Goal: Task Accomplishment & Management: Manage account settings

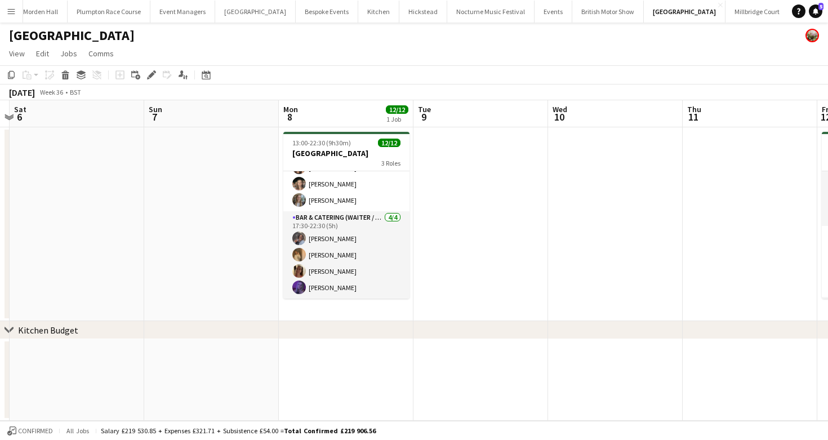
scroll to position [0, 252]
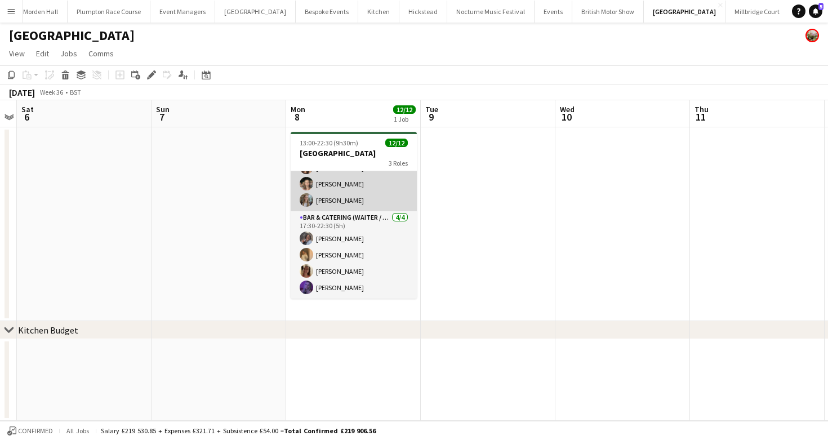
click at [365, 206] on app-card-role "Bar & Catering (Waiter / waitress) [DATE] 17:30-22:30 (5h) [PERSON_NAME] [PERSO…" at bounding box center [354, 160] width 126 height 104
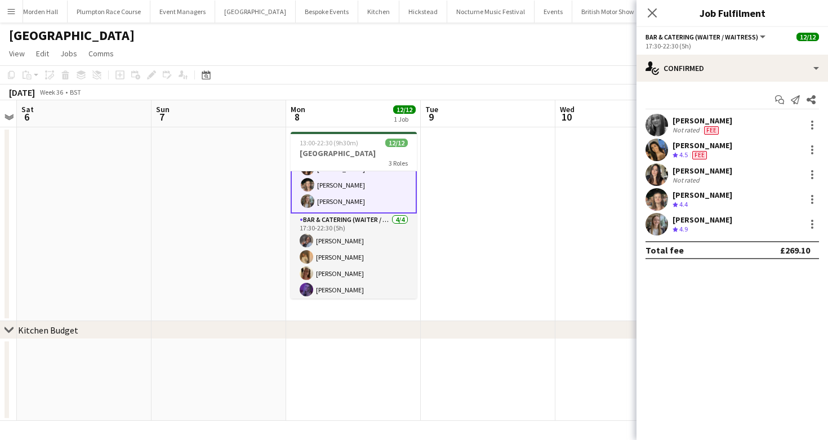
scroll to position [136, 0]
click at [780, 98] on icon "Start chat" at bounding box center [779, 99] width 9 height 9
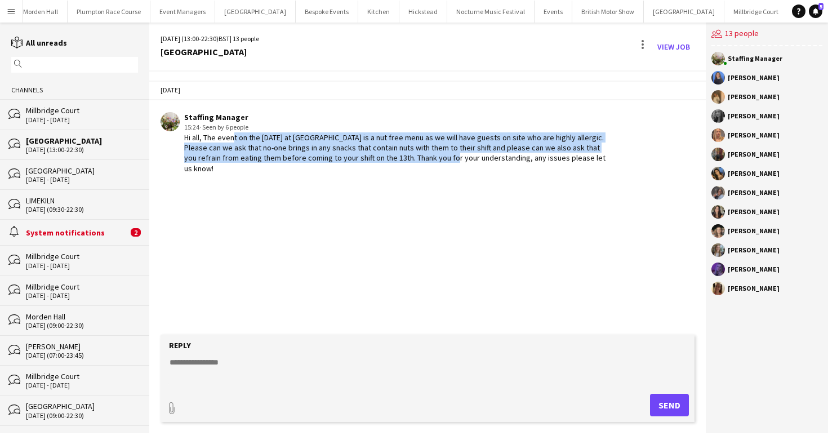
drag, startPoint x: 232, startPoint y: 136, endPoint x: 443, endPoint y: 153, distance: 212.0
click at [443, 153] on div "Hi all, The event on the [DATE] at [GEOGRAPHIC_DATA] is a nut free menu as we w…" at bounding box center [395, 152] width 422 height 41
click at [253, 147] on div "Hi all, The event on the [DATE] at [GEOGRAPHIC_DATA] is a nut free menu as we w…" at bounding box center [395, 152] width 422 height 41
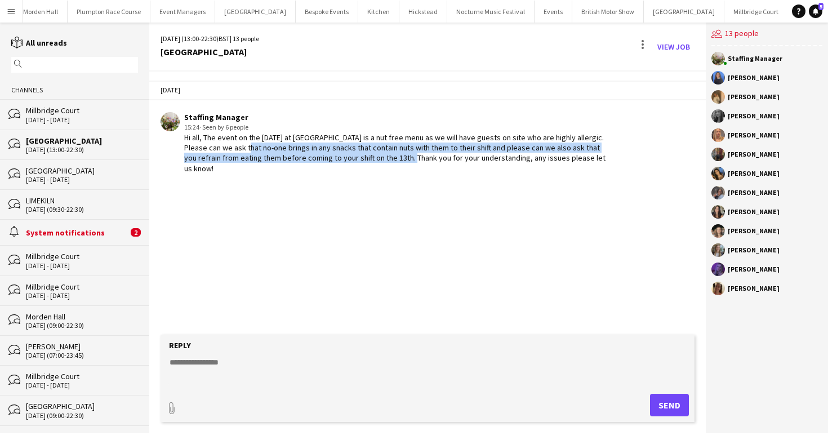
drag, startPoint x: 253, startPoint y: 147, endPoint x: 392, endPoint y: 154, distance: 138.8
click at [394, 155] on div "Hi all, The event on the [DATE] at [GEOGRAPHIC_DATA] is a nut free menu as we w…" at bounding box center [395, 152] width 422 height 41
click at [392, 154] on div "Hi all, The event on the [DATE] at [GEOGRAPHIC_DATA] is a nut free menu as we w…" at bounding box center [395, 152] width 422 height 41
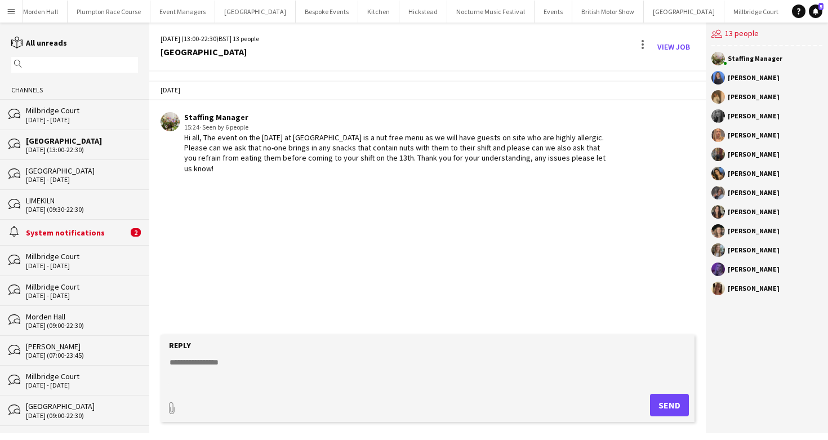
drag, startPoint x: 422, startPoint y: 154, endPoint x: 431, endPoint y: 169, distance: 17.2
click at [431, 169] on div "Hi all, The event on the [DATE] at [GEOGRAPHIC_DATA] is a nut free menu as we w…" at bounding box center [395, 152] width 422 height 41
drag, startPoint x: 192, startPoint y: 161, endPoint x: 300, endPoint y: 168, distance: 108.4
click at [300, 168] on div "Hi all, The event on the [DATE] at [GEOGRAPHIC_DATA] is a nut free menu as we w…" at bounding box center [395, 152] width 422 height 41
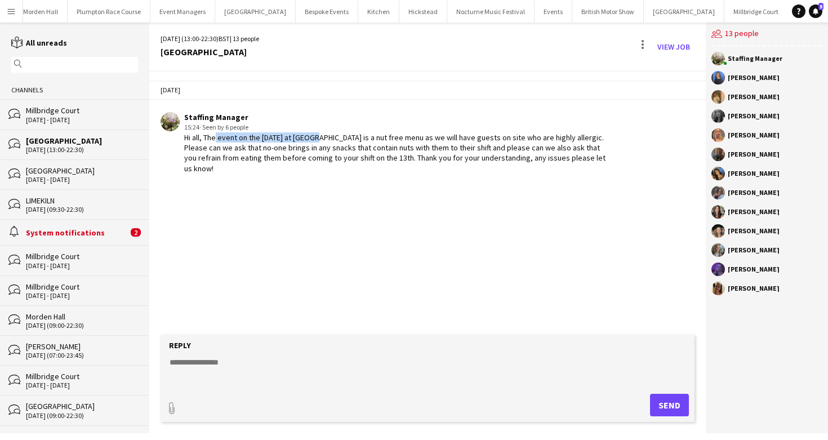
drag, startPoint x: 211, startPoint y: 138, endPoint x: 317, endPoint y: 140, distance: 105.4
click at [317, 140] on div "Hi all, The event on the [DATE] at [GEOGRAPHIC_DATA] is a nut free menu as we w…" at bounding box center [395, 152] width 422 height 41
click at [400, 190] on div "[DATE] Staffing Manager 15:24 · Seen by 6 people Hi all, The event on the [DATE…" at bounding box center [427, 203] width 557 height 263
click at [788, 17] on button "LIMEKILN Close" at bounding box center [811, 12] width 46 height 22
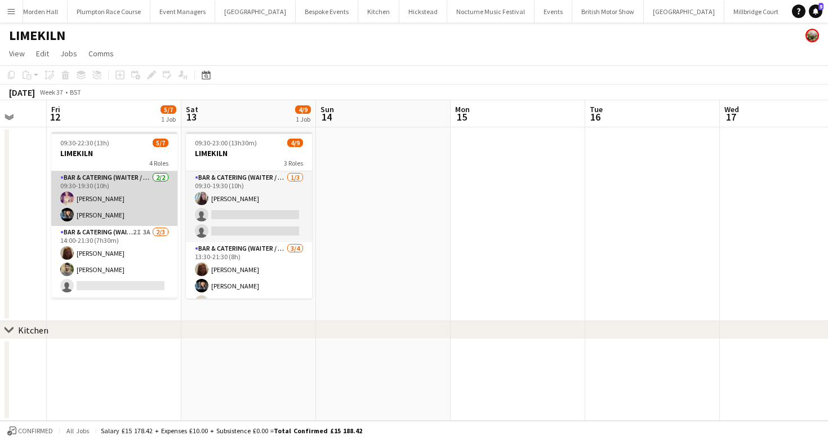
scroll to position [0, 292]
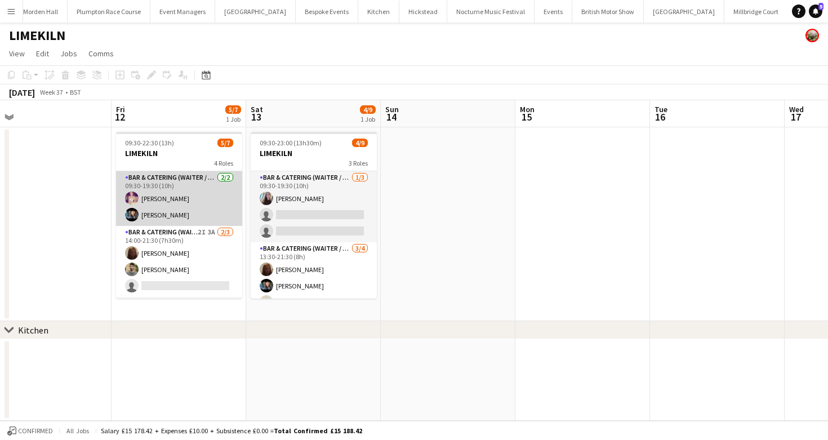
click at [194, 207] on app-card-role "Bar & Catering (Waiter / waitress) [DATE] 09:30-19:30 (10h) [PERSON_NAME] [PERS…" at bounding box center [179, 198] width 126 height 55
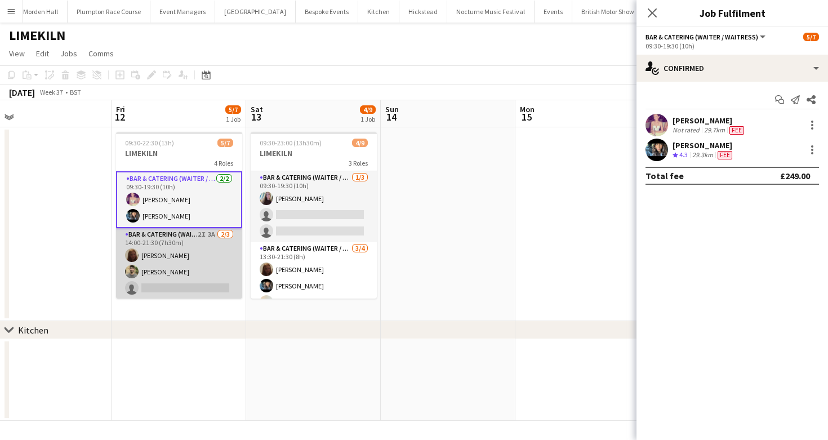
click at [180, 265] on app-card-role "Bar & Catering (Waiter / waitress) 2I 3A [DATE] 14:00-21:30 (7h30m) Maddie Lead…" at bounding box center [179, 263] width 126 height 71
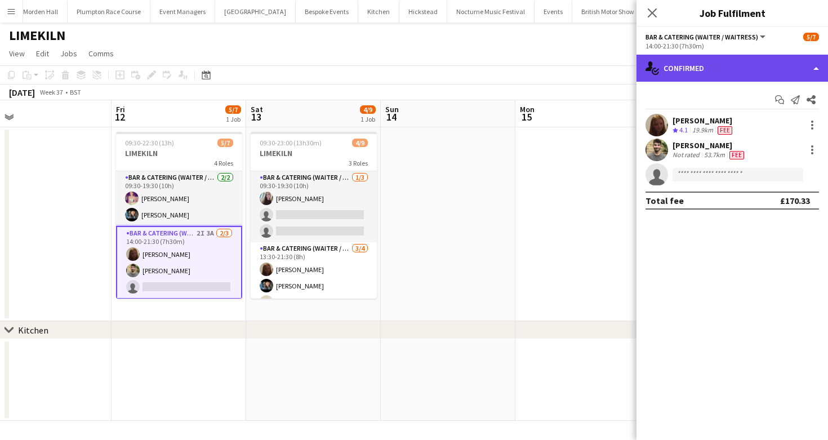
click at [713, 63] on div "single-neutral-actions-check-2 Confirmed" at bounding box center [733, 68] width 192 height 27
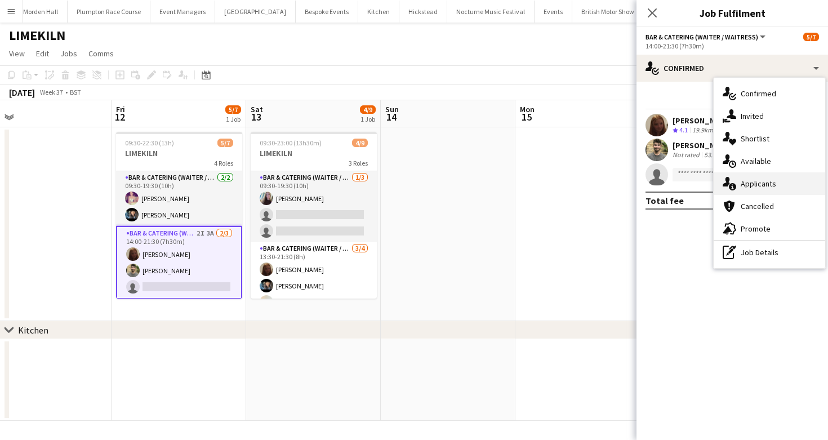
click at [756, 176] on div "single-neutral-actions-information Applicants" at bounding box center [770, 183] width 112 height 23
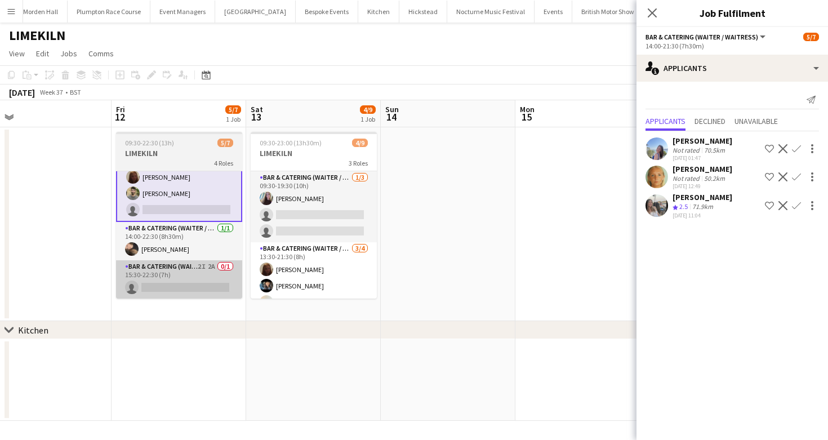
click at [208, 262] on app-card-role "Bar & Catering (Waiter / waitress) 2I 2A 0/1 15:30-22:30 (7h) single-neutral-ac…" at bounding box center [179, 279] width 126 height 38
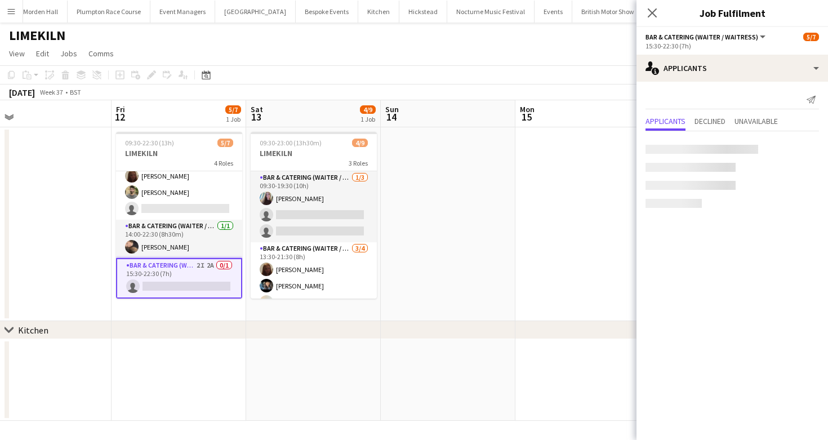
scroll to position [76, 0]
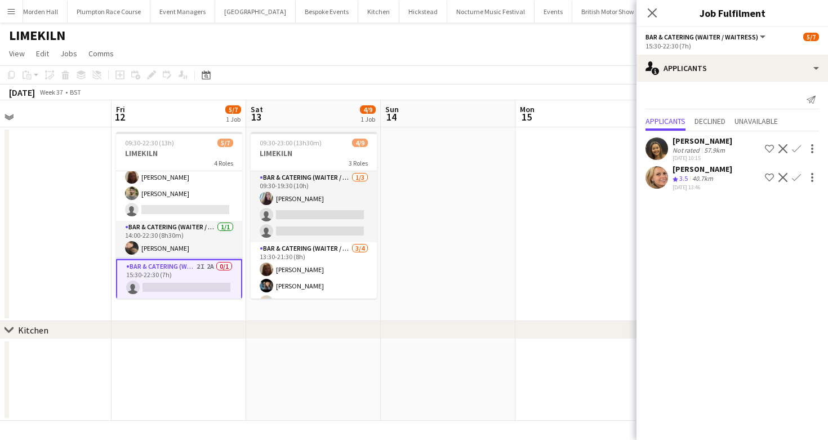
click at [799, 175] on app-icon "Confirm" at bounding box center [796, 177] width 9 height 9
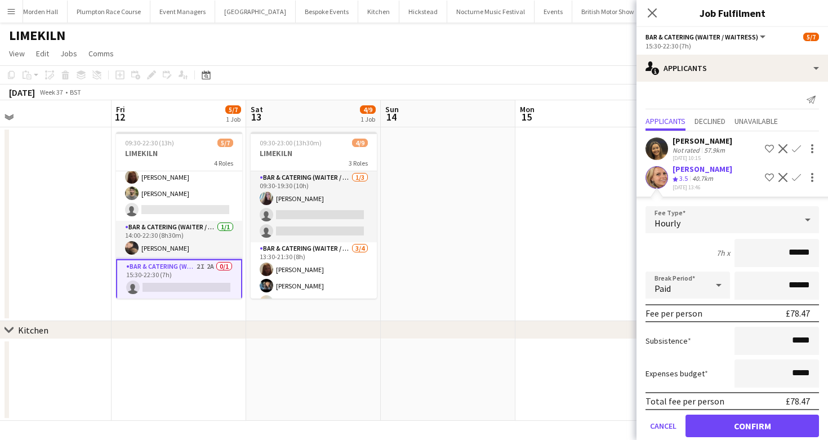
scroll to position [17, 0]
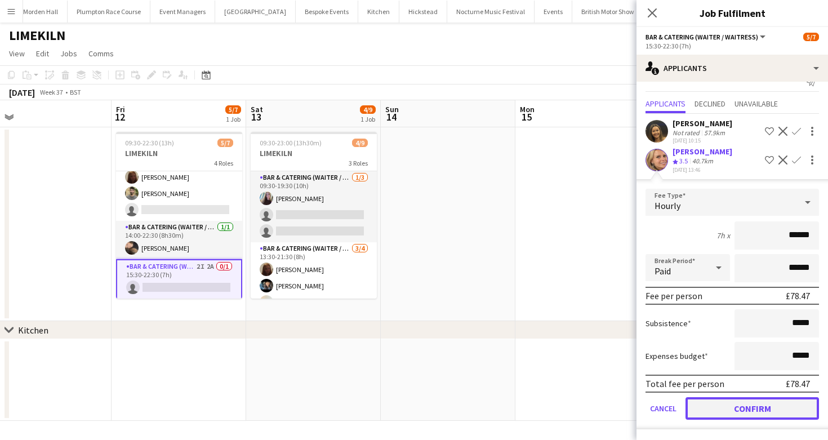
click at [717, 405] on button "Confirm" at bounding box center [753, 408] width 134 height 23
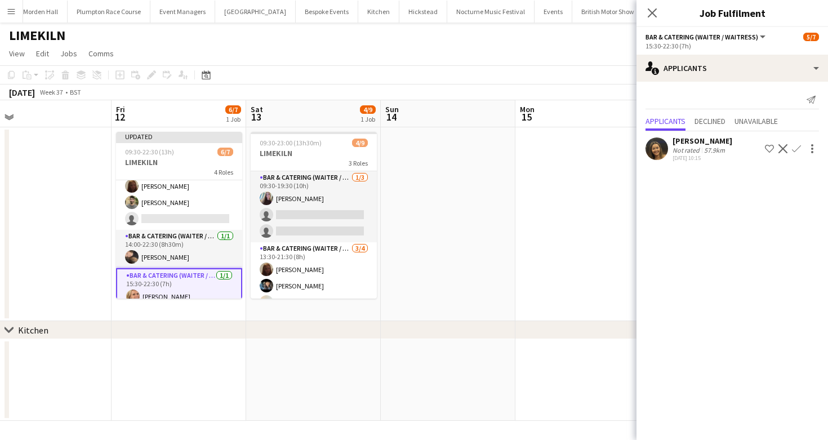
scroll to position [0, 0]
click at [486, 61] on app-page-menu "View Day view expanded Day view collapsed Month view Date picker Jump to [DATE]…" at bounding box center [414, 54] width 828 height 21
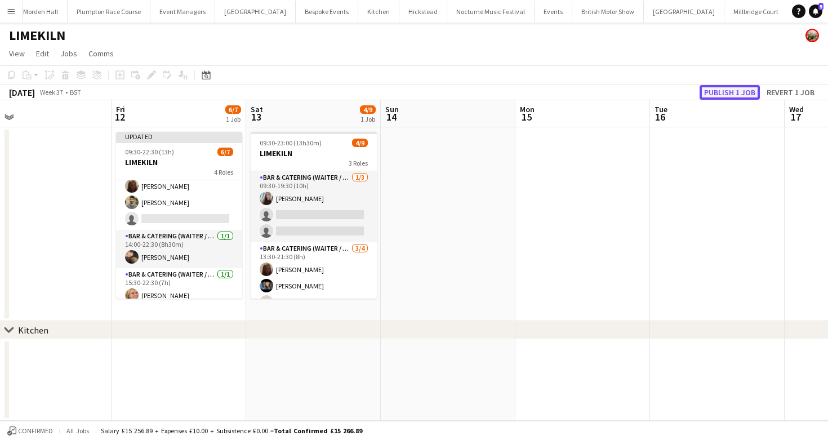
click at [702, 85] on button "Publish 1 job" at bounding box center [730, 92] width 60 height 15
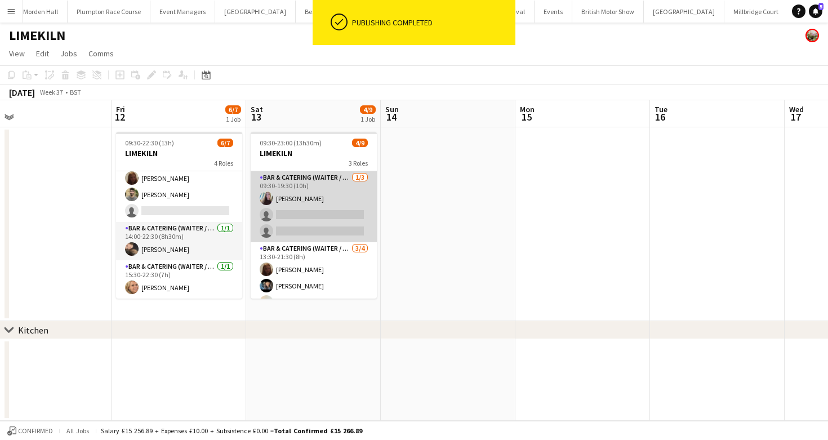
scroll to position [75, 0]
click at [317, 207] on app-card-role "Bar & Catering (Waiter / waitress) [DATE] 09:30-19:30 (10h) [PERSON_NAME] singl…" at bounding box center [314, 206] width 126 height 71
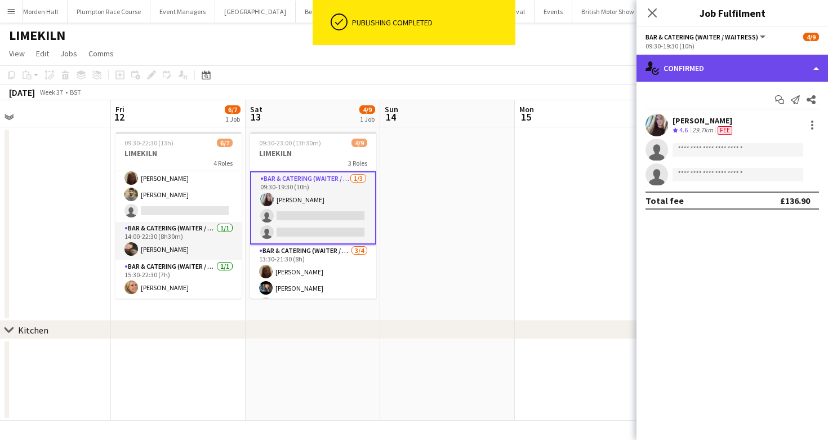
click at [664, 81] on div "single-neutral-actions-check-2 Confirmed" at bounding box center [733, 68] width 192 height 27
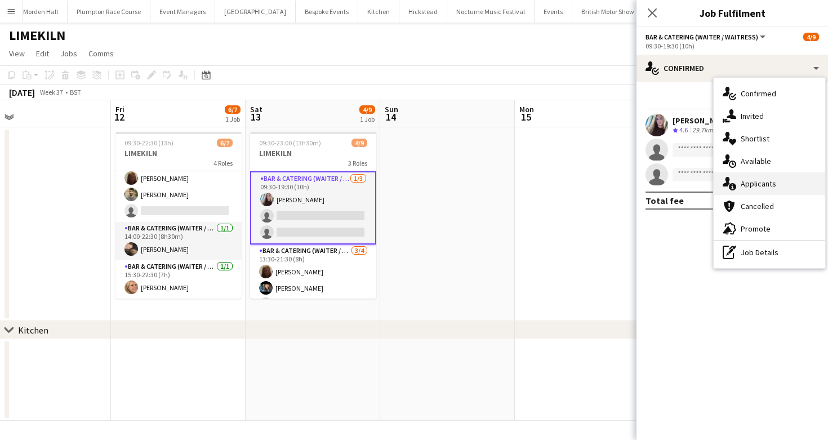
click at [777, 185] on div "single-neutral-actions-information Applicants" at bounding box center [770, 183] width 112 height 23
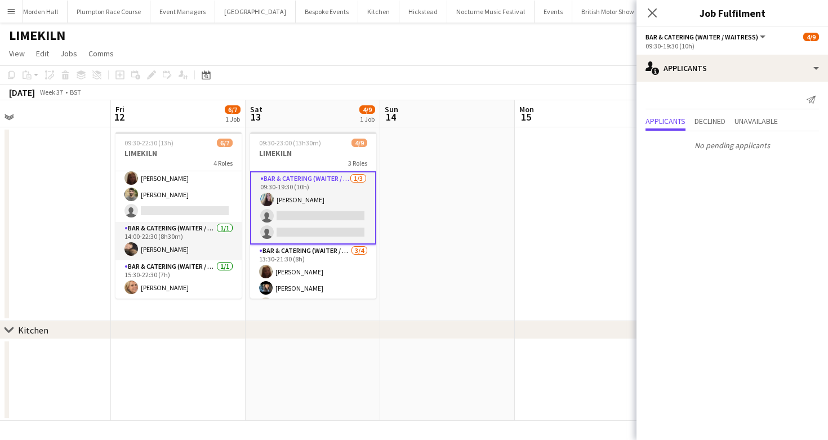
click at [305, 239] on app-card-role "Bar & Catering (Waiter / waitress) [DATE] 09:30-19:30 (10h) [PERSON_NAME] singl…" at bounding box center [313, 207] width 126 height 73
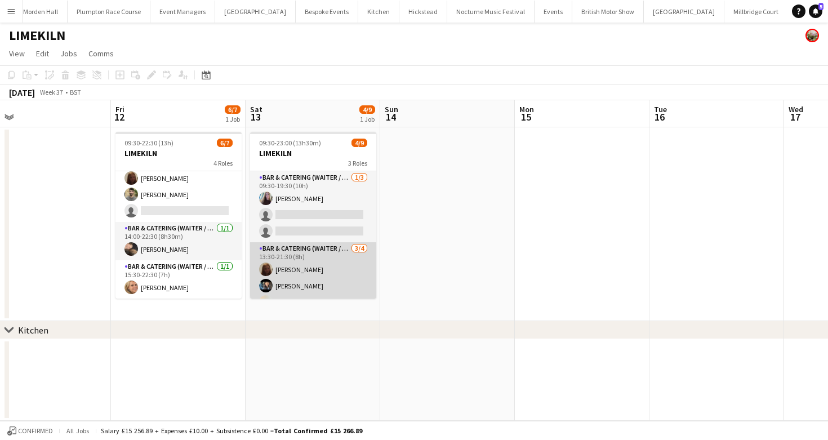
click at [311, 261] on app-card-role "Bar & Catering (Waiter / waitress) [DATE] 13:30-21:30 (8h) Maddie Leader [PERSO…" at bounding box center [313, 285] width 126 height 87
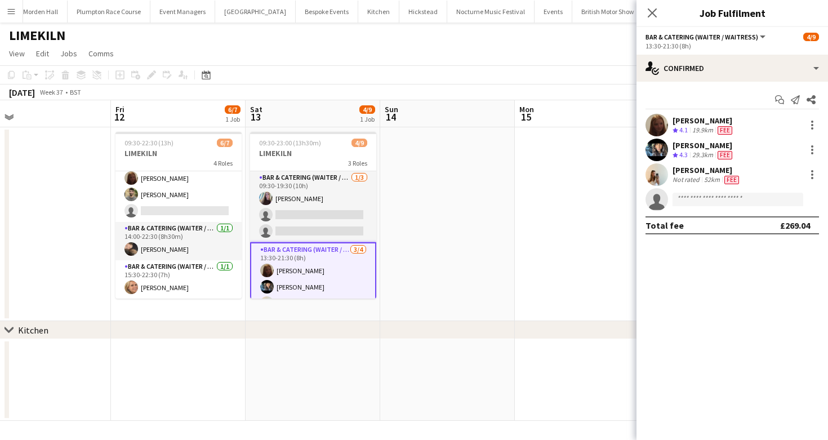
scroll to position [88, 0]
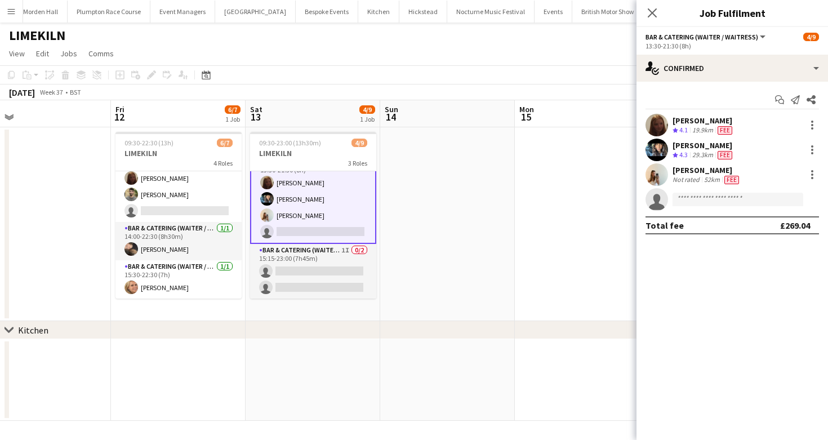
click at [680, 86] on div "Start chat Send notification Share Maddie Leader Crew rating 4.1 19.9km Fee [PE…" at bounding box center [733, 163] width 192 height 162
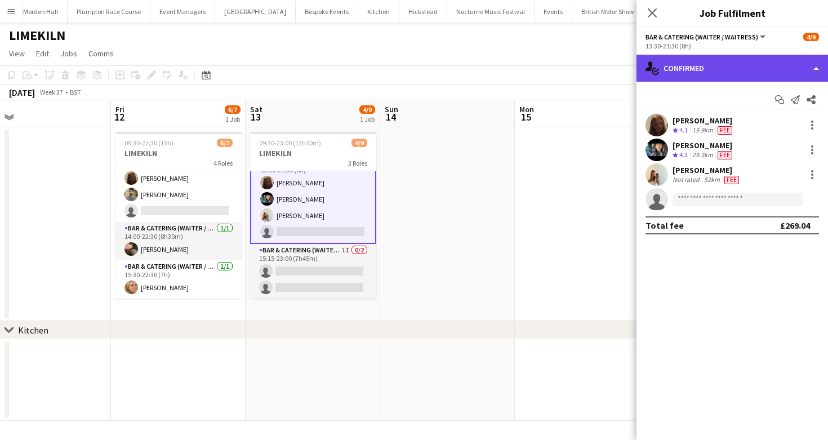
click at [686, 79] on div "single-neutral-actions-check-2 Confirmed" at bounding box center [733, 68] width 192 height 27
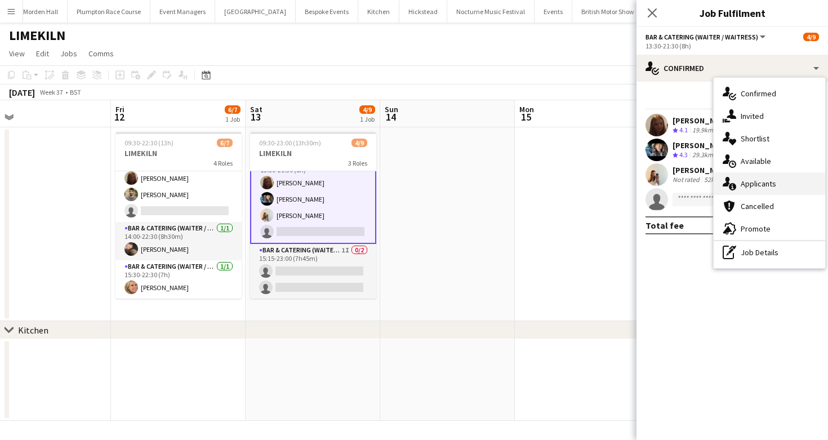
click at [762, 189] on div "single-neutral-actions-information Applicants" at bounding box center [770, 183] width 112 height 23
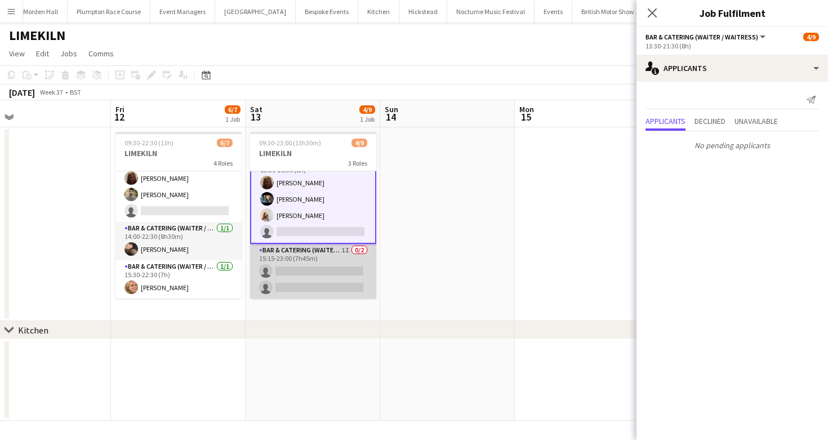
click at [314, 255] on app-card-role "Bar & Catering (Waiter / waitress) 1I 0/2 15:15-23:00 (7h45m) single-neutral-ac…" at bounding box center [313, 271] width 126 height 55
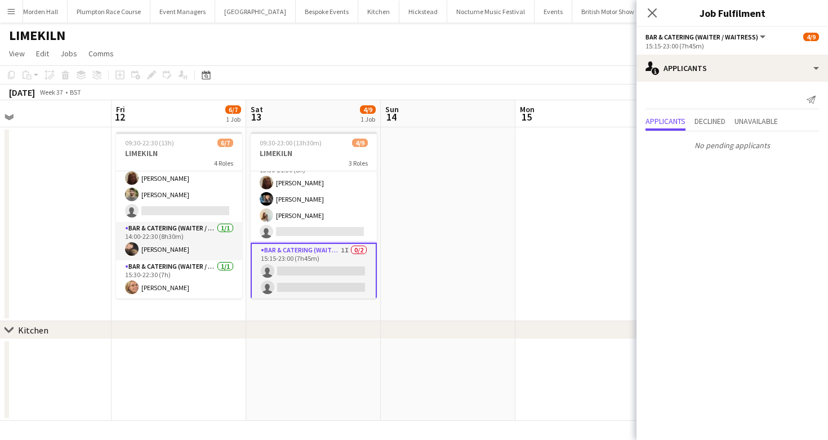
scroll to position [0, 0]
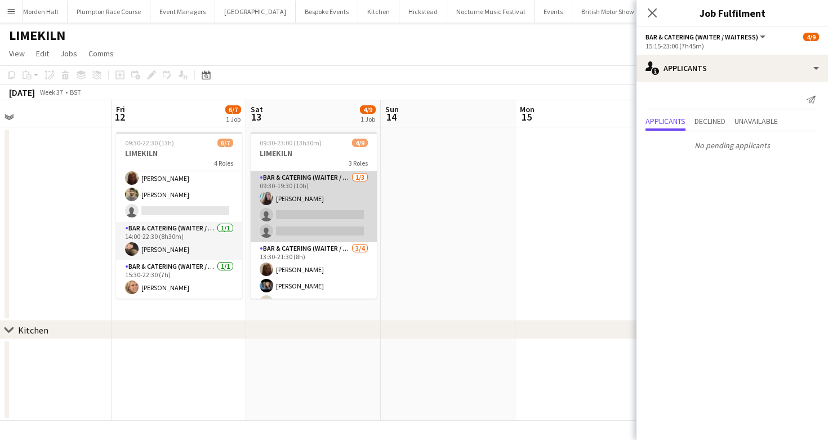
click at [315, 203] on app-card-role "Bar & Catering (Waiter / waitress) [DATE] 09:30-19:30 (10h) [PERSON_NAME] singl…" at bounding box center [314, 206] width 126 height 71
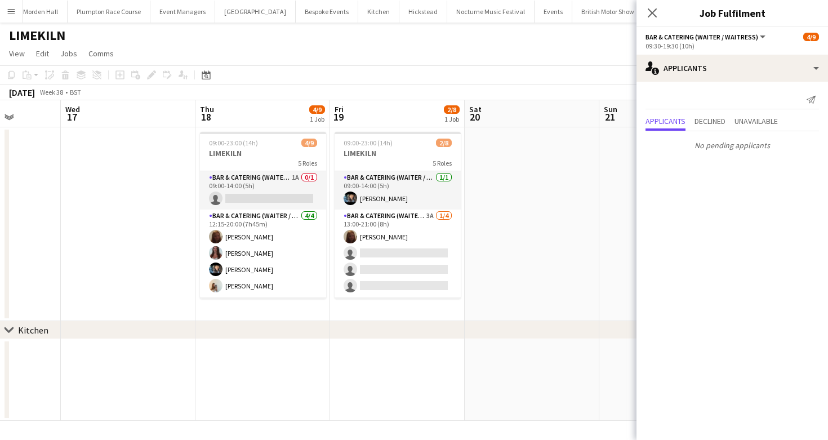
scroll to position [0, 524]
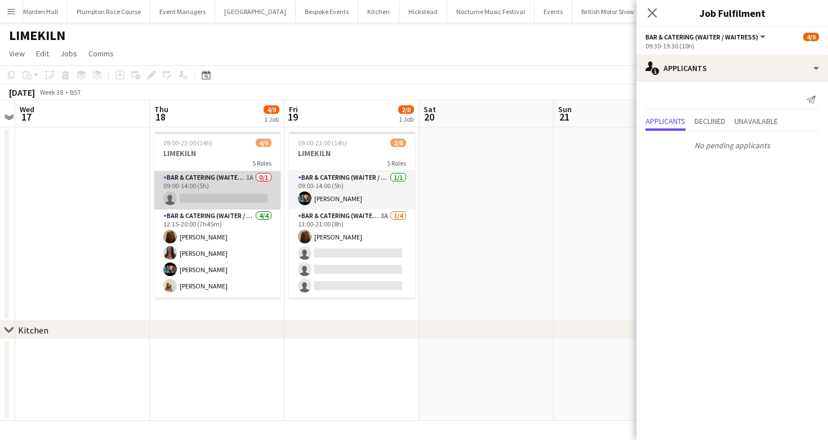
click at [207, 191] on app-card-role "Bar & Catering (Waiter / waitress) 1A 0/1 09:00-14:00 (5h) single-neutral-actio…" at bounding box center [217, 190] width 126 height 38
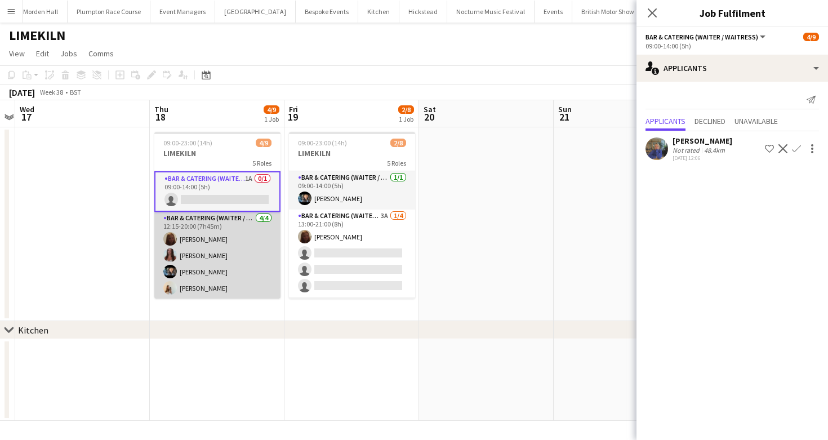
click at [251, 283] on app-card-role "Bar & Catering (Waiter / waitress) [DATE] 12:15-20:00 (7h45m) Maddie Leader [PE…" at bounding box center [217, 255] width 126 height 87
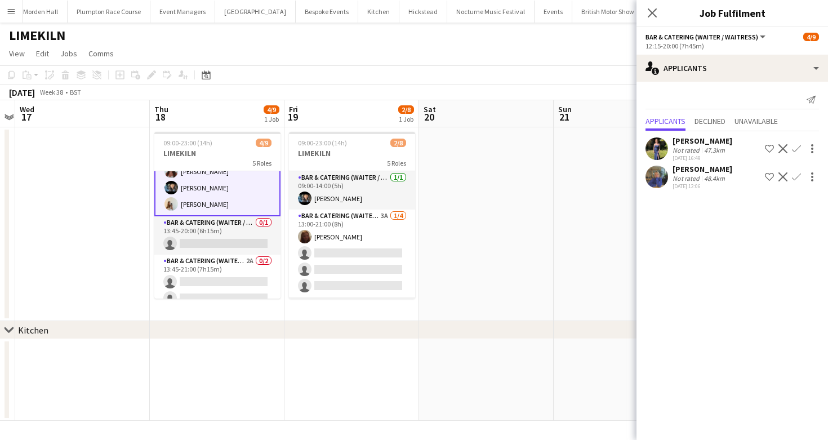
scroll to position [83, 0]
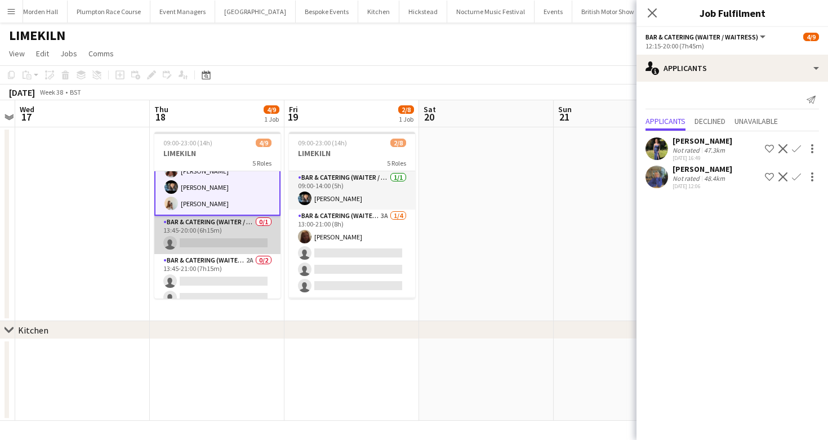
click at [208, 230] on app-card-role "Bar & Catering (Waiter / waitress) 0/1 13:45-20:00 (6h15m) single-neutral-actio…" at bounding box center [217, 235] width 126 height 38
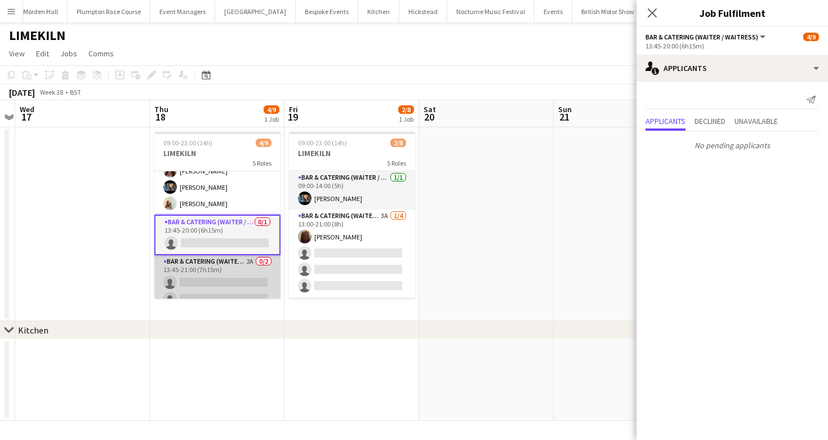
click at [218, 275] on app-card-role "Bar & Catering (Waiter / waitress) 2A 0/2 13:45-21:00 (7h15m) single-neutral-ac…" at bounding box center [217, 282] width 126 height 55
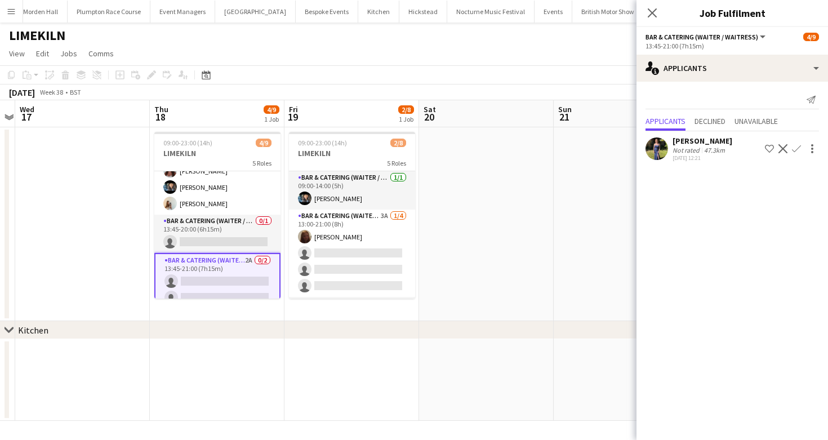
scroll to position [132, 0]
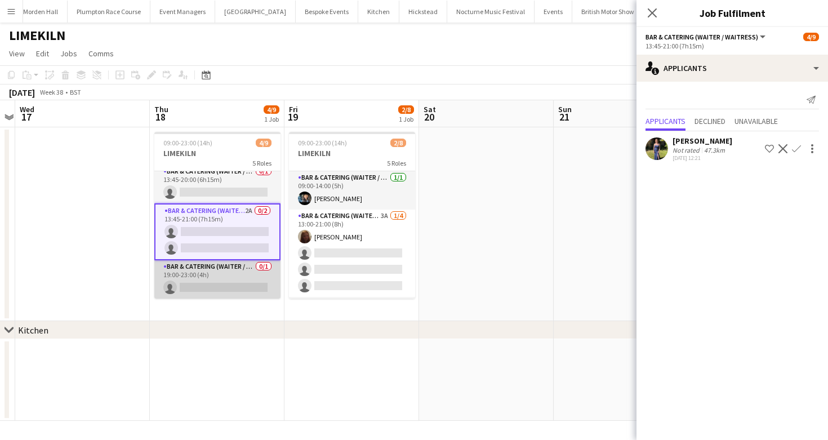
click at [221, 278] on app-card-role "Bar & Catering (Waiter / waitress) 0/1 19:00-23:00 (4h) single-neutral-actions" at bounding box center [217, 279] width 126 height 38
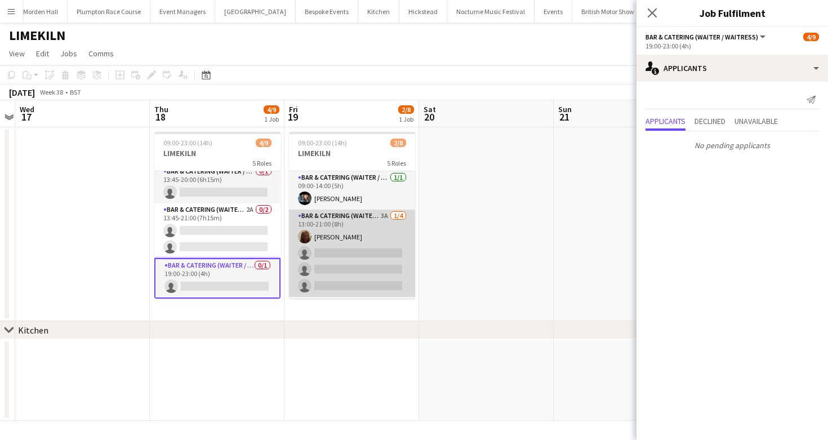
click at [351, 238] on app-card-role "Bar & Catering (Waiter / waitress) 3A [DATE] 13:00-21:00 (8h) Maddie Leader sin…" at bounding box center [352, 253] width 126 height 87
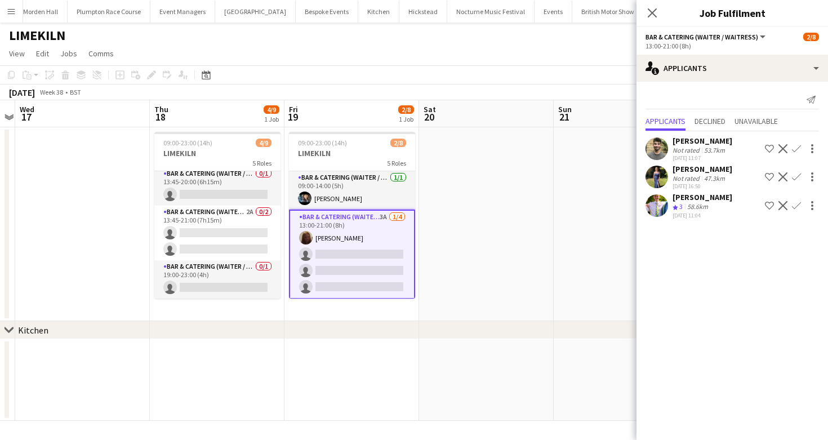
scroll to position [130, 0]
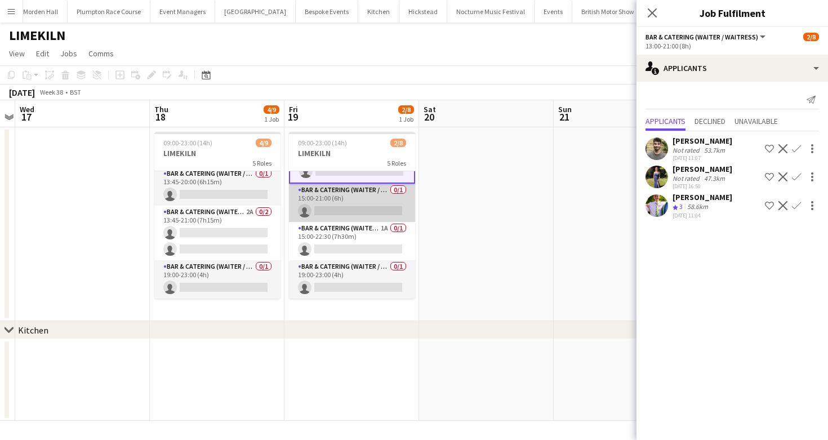
click at [340, 204] on app-card-role "Bar & Catering (Waiter / waitress) 0/1 15:00-21:00 (6h) single-neutral-actions" at bounding box center [352, 203] width 126 height 38
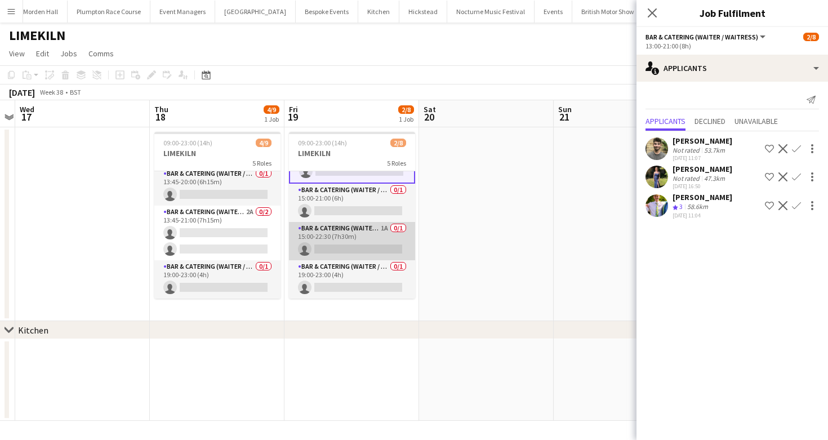
scroll to position [114, 0]
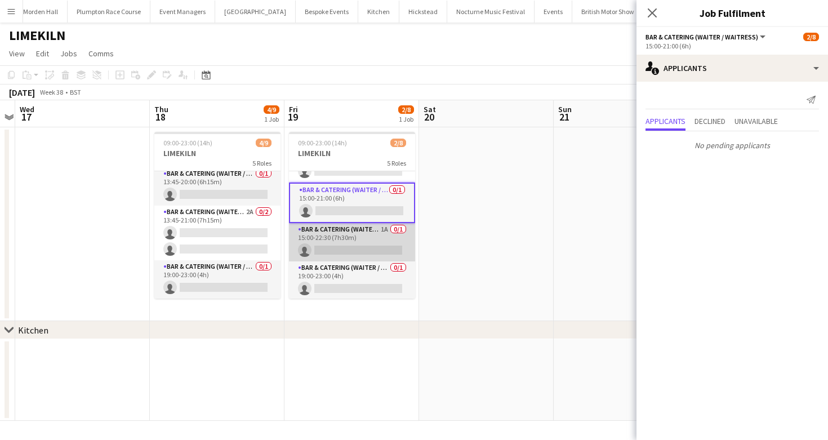
click at [346, 246] on app-card-role "Bar & Catering (Waiter / waitress) 1A 0/1 15:00-22:30 (7h30m) single-neutral-ac…" at bounding box center [352, 242] width 126 height 38
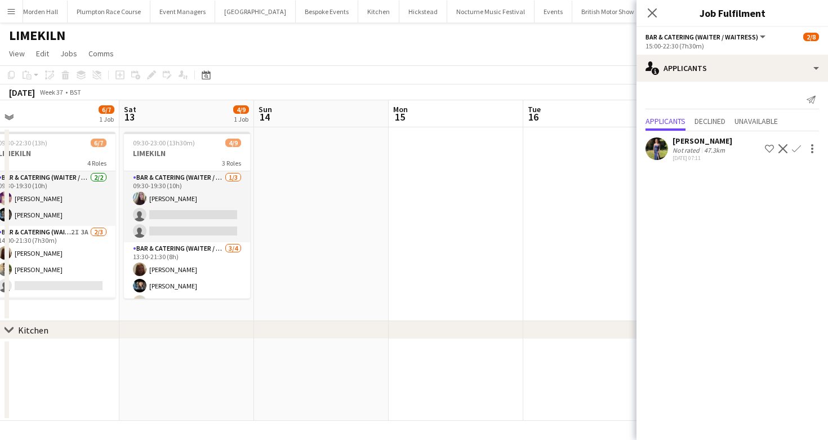
scroll to position [0, 525]
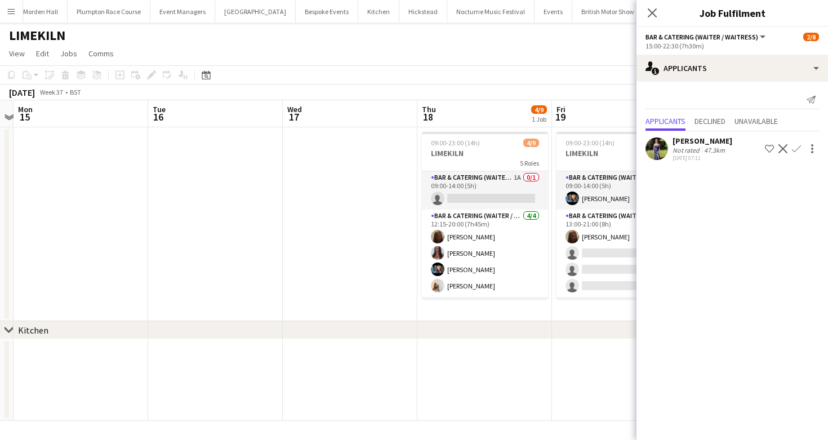
click at [307, 89] on div "[DATE] Week 37 • BST" at bounding box center [414, 93] width 828 height 16
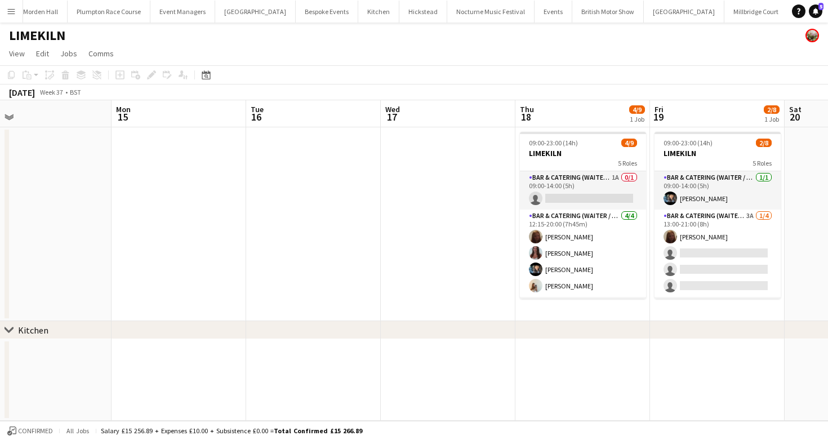
scroll to position [0, 392]
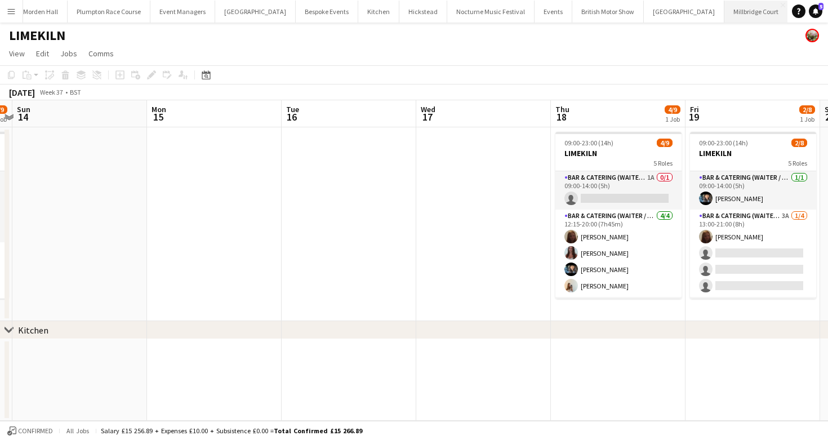
click at [725, 11] on button "[GEOGRAPHIC_DATA]" at bounding box center [757, 12] width 64 height 22
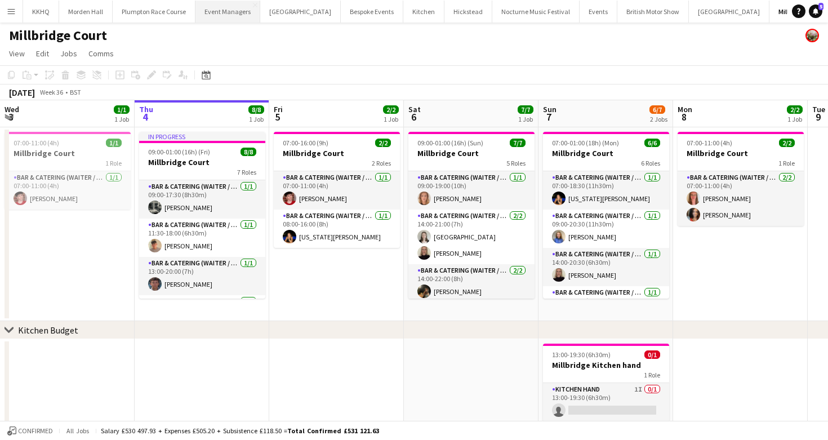
click at [221, 10] on button "Event Managers Close" at bounding box center [228, 12] width 65 height 22
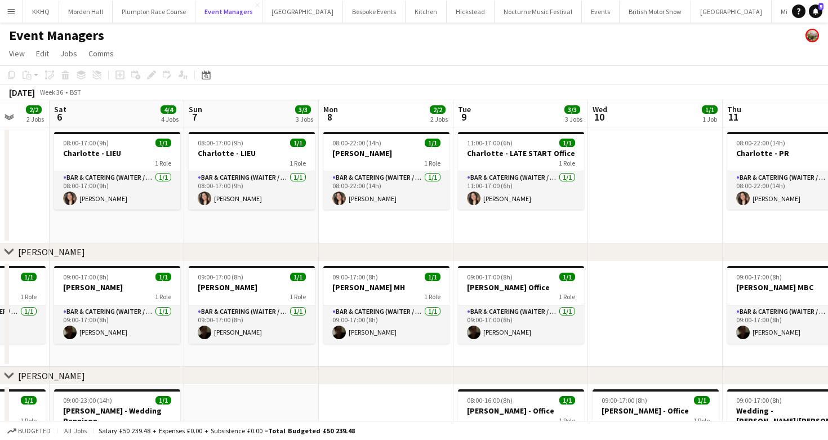
scroll to position [0, 360]
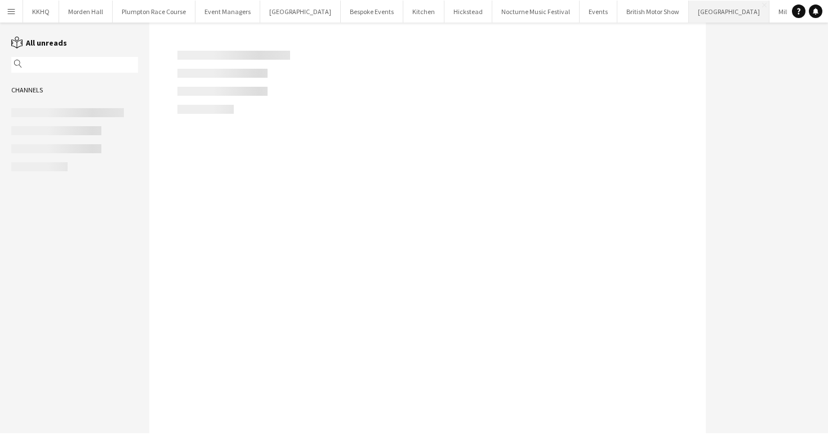
click at [689, 16] on button "[GEOGRAPHIC_DATA] Close" at bounding box center [729, 12] width 81 height 22
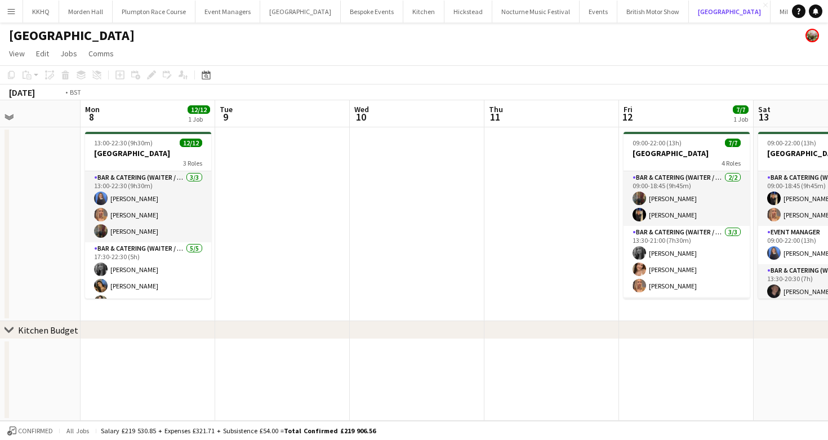
scroll to position [0, 500]
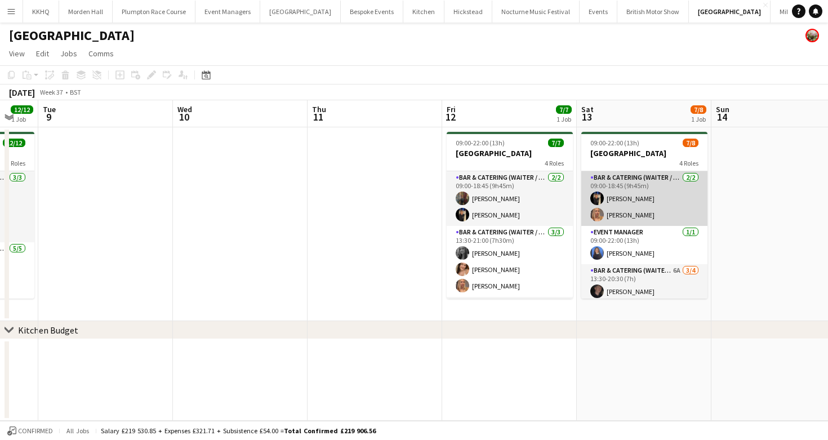
click at [651, 203] on app-card-role "Bar & Catering (Waiter / waitress) 2/2 09:00-18:45 (9h45m) Wian Van der Merwe B…" at bounding box center [645, 198] width 126 height 55
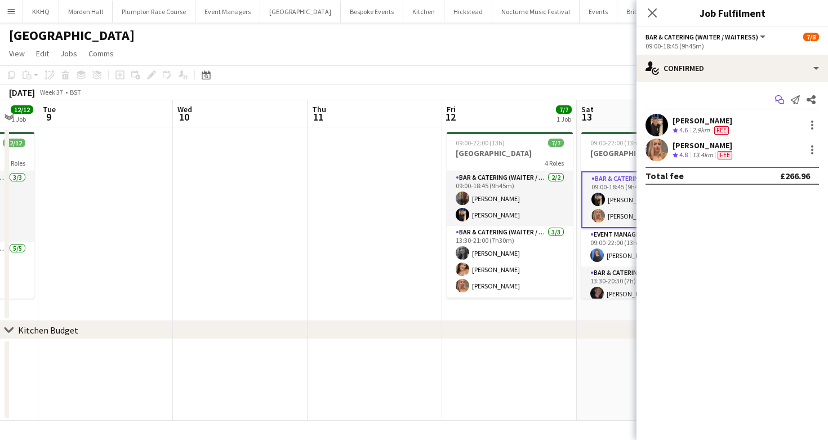
click at [777, 100] on icon "Start chat" at bounding box center [779, 99] width 9 height 9
click at [779, 96] on icon "Start chat" at bounding box center [779, 99] width 9 height 9
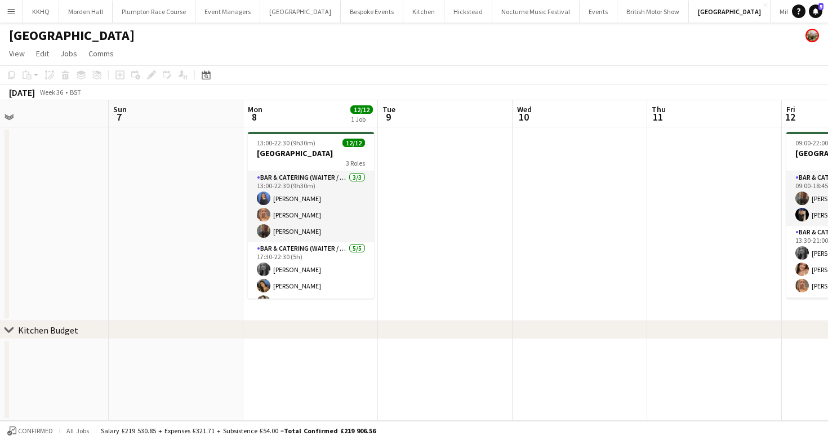
click at [286, 202] on app-card-role "Bar & Catering (Waiter / waitress) 3/3 13:00-22:30 (9h30m) Poppy Sheward Beatri…" at bounding box center [311, 206] width 126 height 71
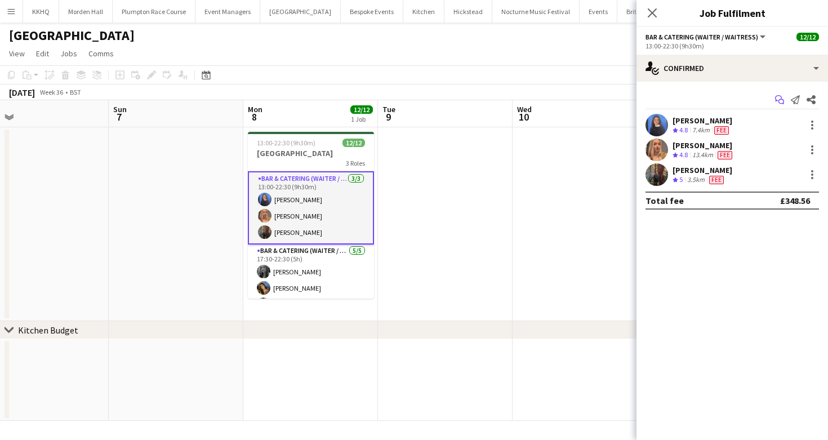
click at [786, 100] on app-icon "Start chat" at bounding box center [780, 100] width 16 height 16
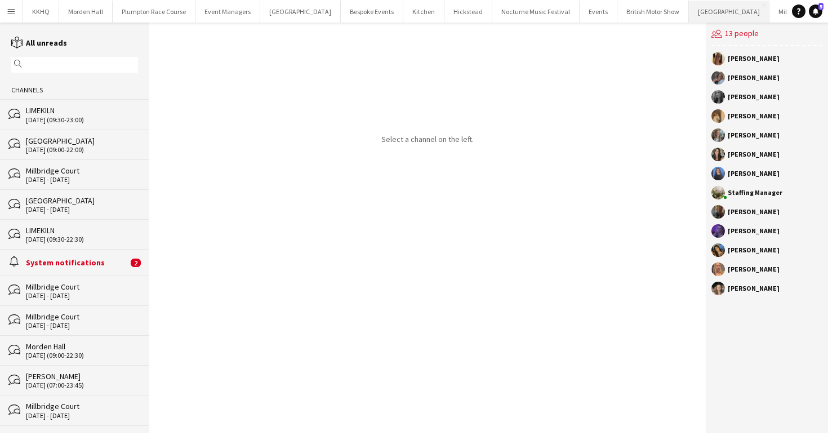
click at [689, 8] on button "Micklefield Hall Close" at bounding box center [729, 12] width 81 height 22
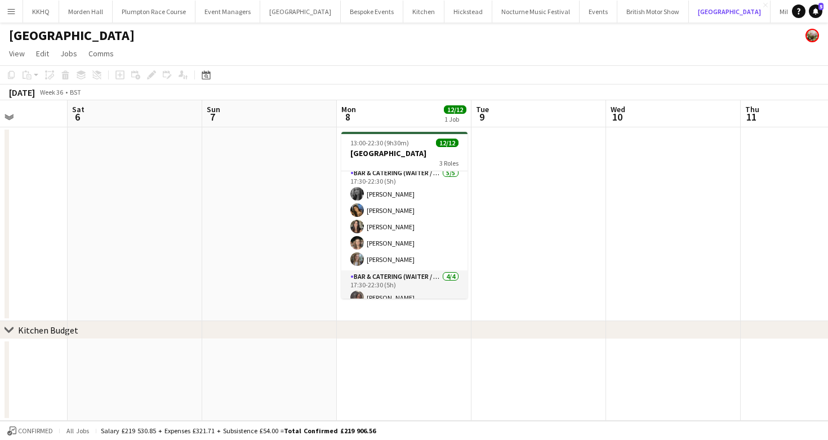
scroll to position [135, 0]
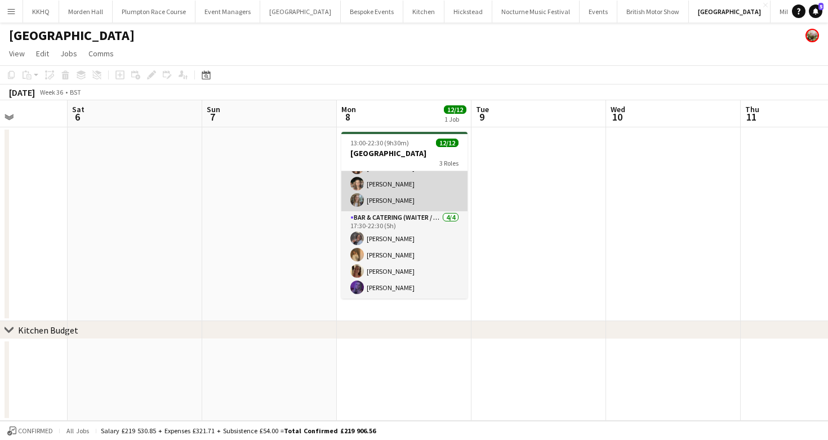
click at [413, 187] on app-card-role "Bar & Catering (Waiter / waitress) [DATE] 17:30-22:30 (5h) [PERSON_NAME] [PERSO…" at bounding box center [404, 160] width 126 height 104
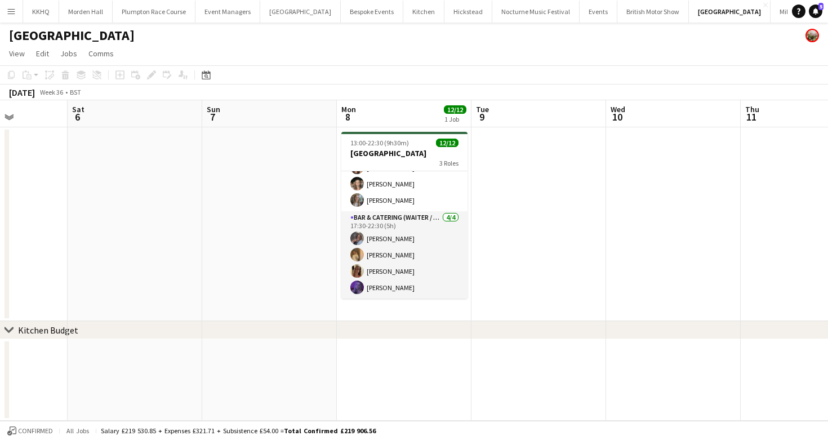
scroll to position [136, 0]
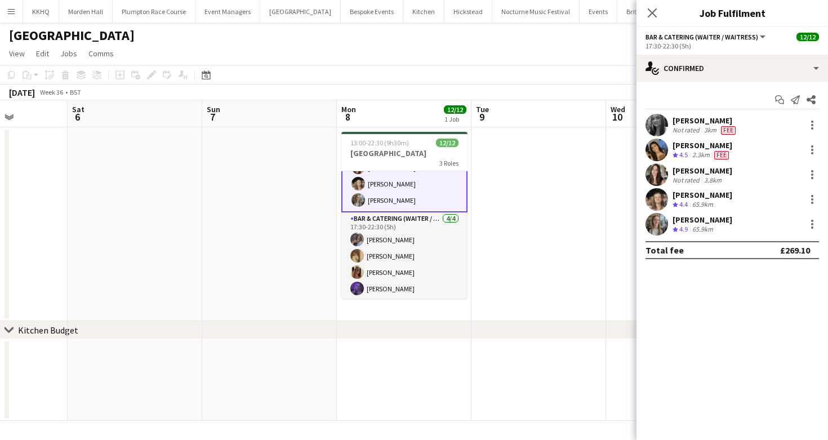
click at [688, 180] on div "Not rated" at bounding box center [687, 180] width 29 height 8
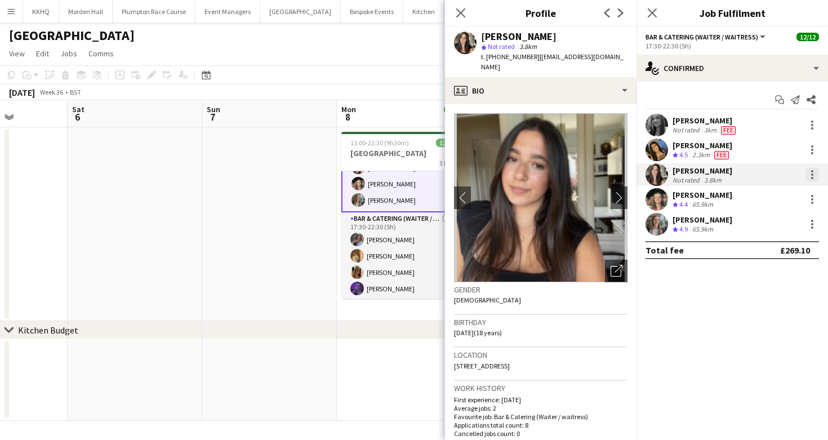
click at [814, 175] on div at bounding box center [813, 175] width 14 height 14
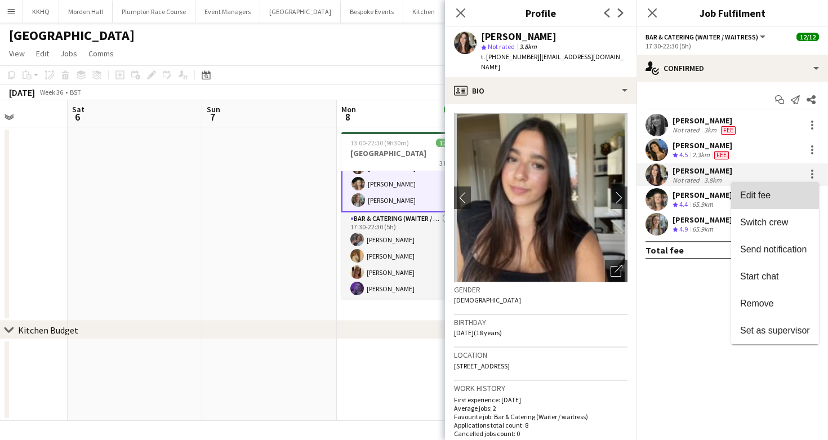
click at [761, 194] on span "Edit fee" at bounding box center [755, 195] width 30 height 10
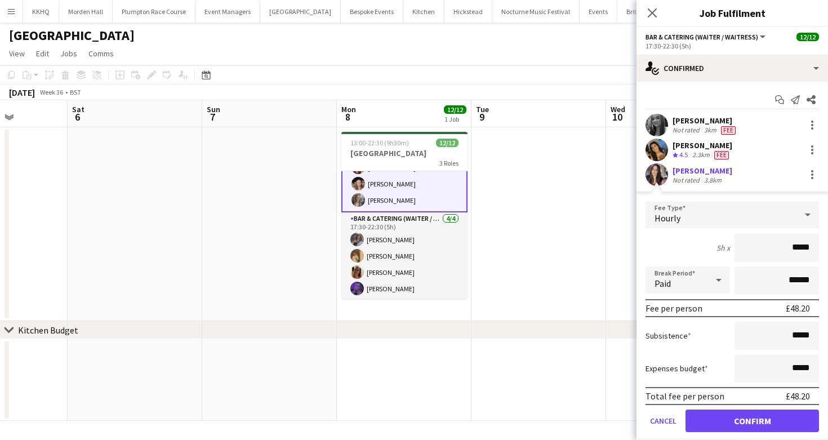
click at [694, 207] on div "Hourly" at bounding box center [721, 214] width 151 height 27
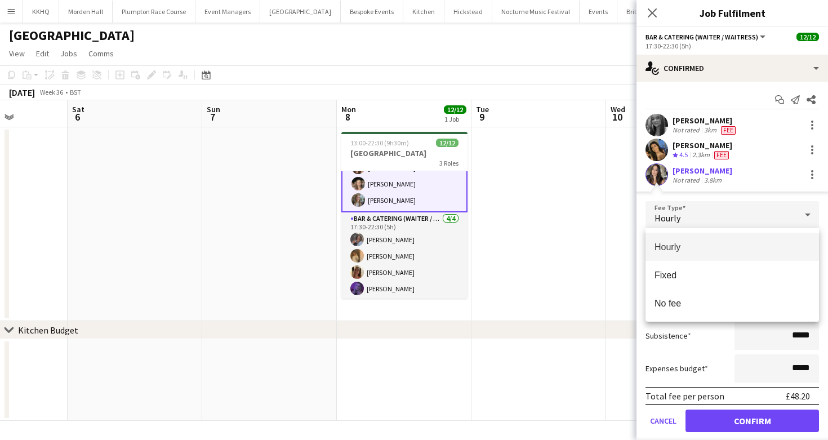
click at [543, 141] on div at bounding box center [414, 220] width 828 height 440
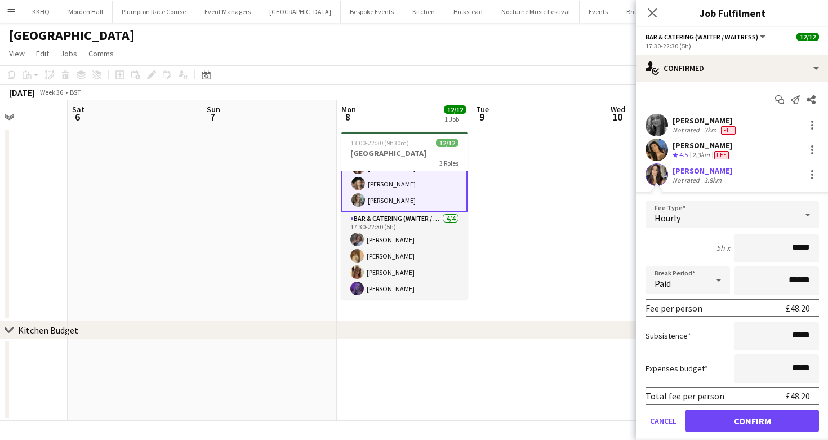
click at [614, 67] on app-toolbar "Copy Paste Paste Command V Paste with crew Command Shift V Paste linked Job Del…" at bounding box center [414, 74] width 828 height 19
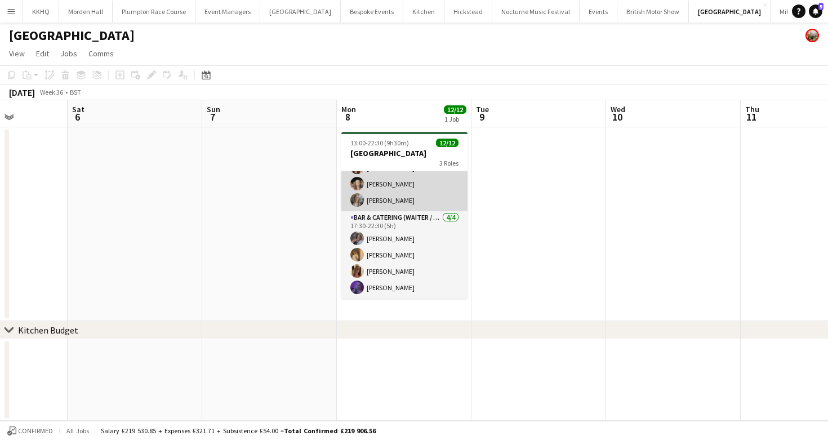
click at [408, 194] on app-card-role "Bar & Catering (Waiter / waitress) [DATE] 17:30-22:30 (5h) [PERSON_NAME] [PERSO…" at bounding box center [404, 160] width 126 height 104
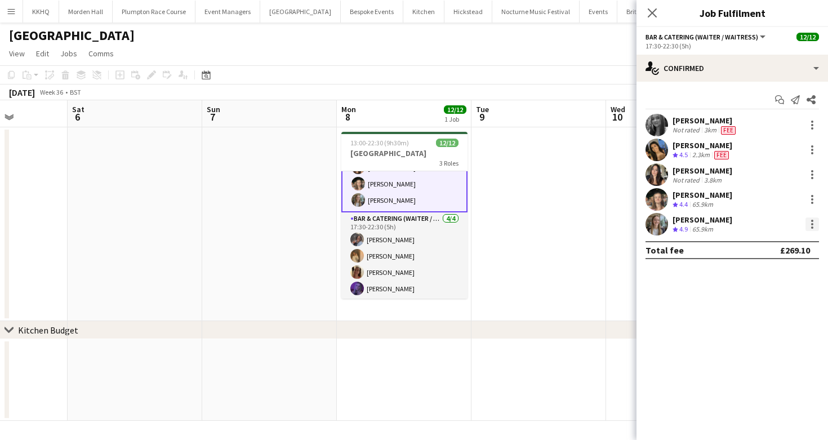
click at [817, 225] on div at bounding box center [813, 225] width 14 height 14
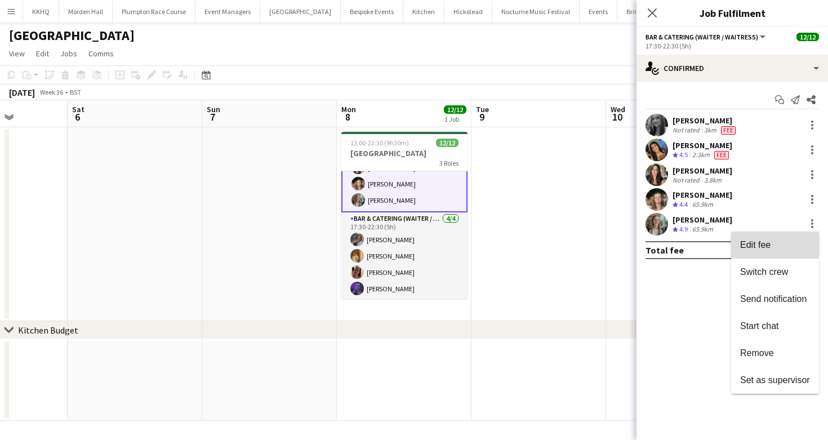
click at [802, 242] on span "Edit fee" at bounding box center [775, 245] width 70 height 10
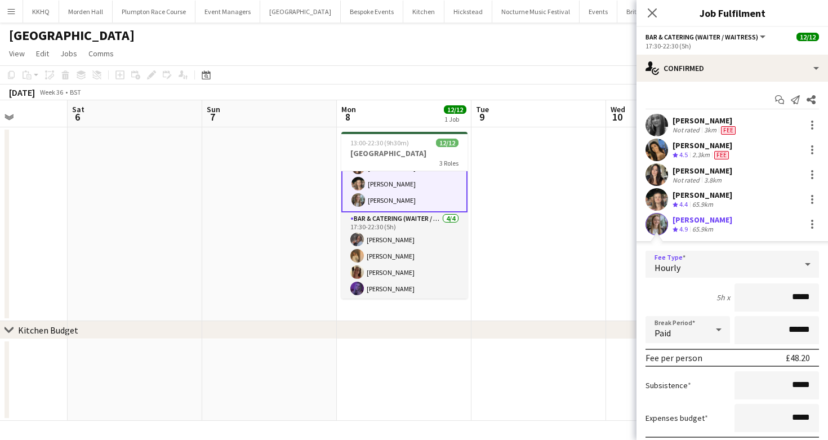
click at [684, 268] on div "Hourly" at bounding box center [721, 264] width 151 height 27
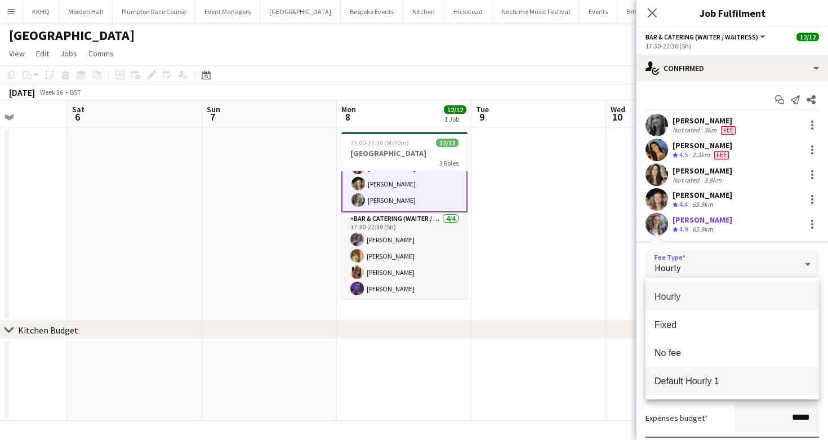
click at [695, 374] on mat-option "Default Hourly 1" at bounding box center [733, 381] width 174 height 28
type input "******"
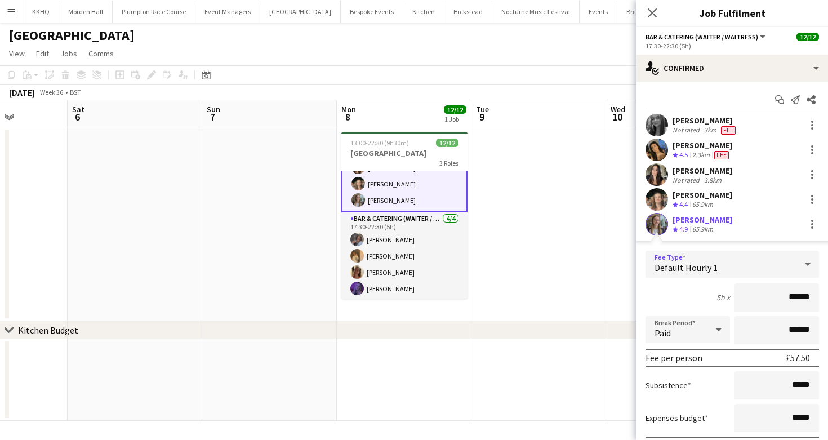
scroll to position [84, 0]
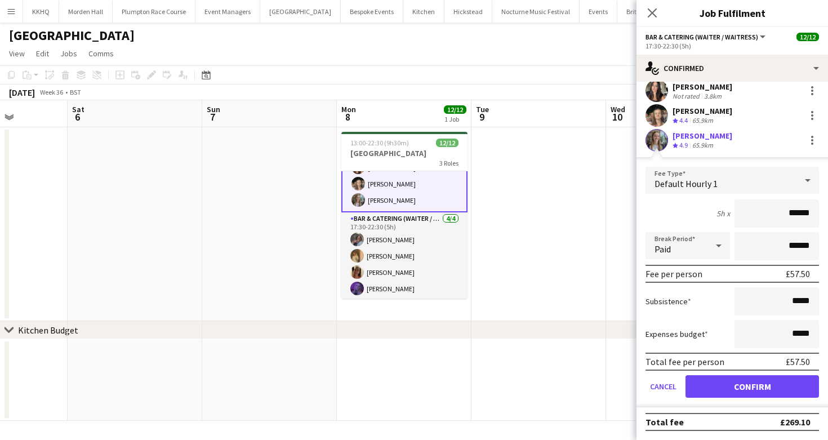
click at [751, 403] on form "Fee Type Default Hourly 1 5h x ****** Break Period Paid ****** Fee per person £…" at bounding box center [733, 287] width 192 height 241
click at [748, 394] on button "Confirm" at bounding box center [753, 386] width 134 height 23
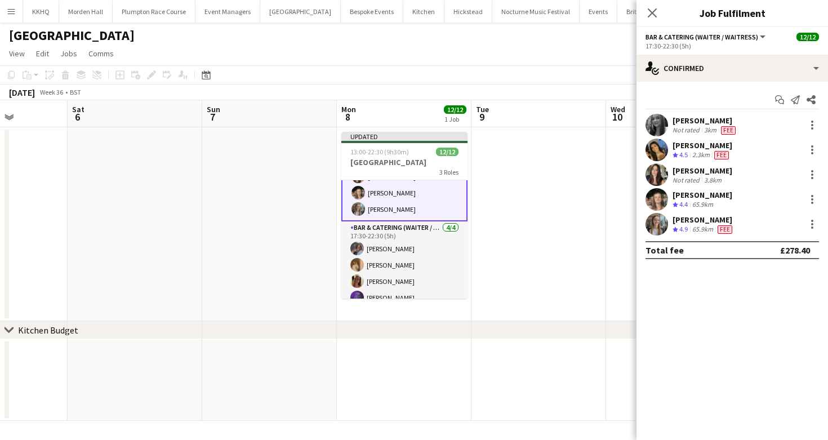
scroll to position [0, 0]
click at [809, 197] on div at bounding box center [813, 200] width 14 height 14
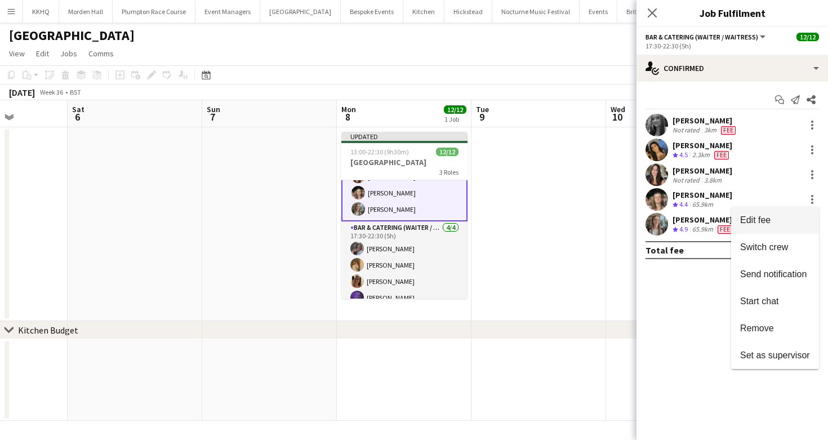
click at [768, 223] on span "Edit fee" at bounding box center [755, 220] width 30 height 10
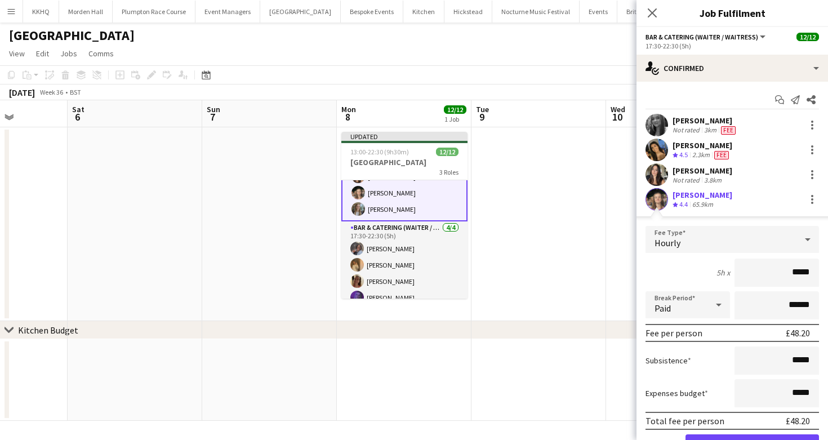
click at [679, 247] on span "Hourly" at bounding box center [668, 242] width 26 height 11
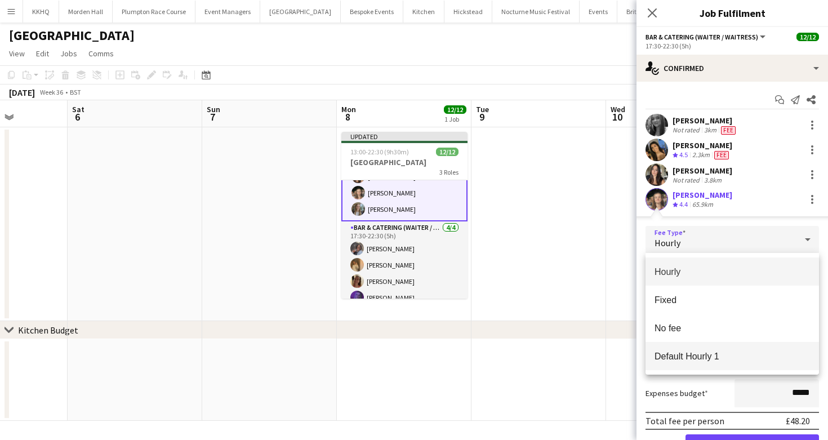
click at [689, 353] on span "Default Hourly 1" at bounding box center [733, 356] width 156 height 11
type input "******"
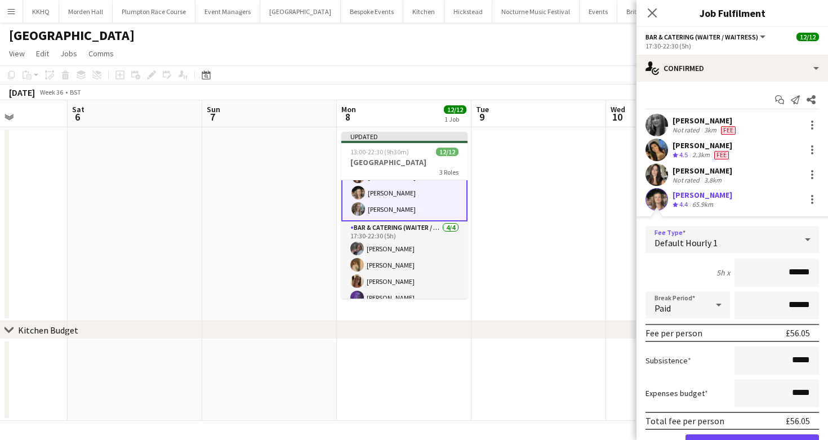
scroll to position [84, 0]
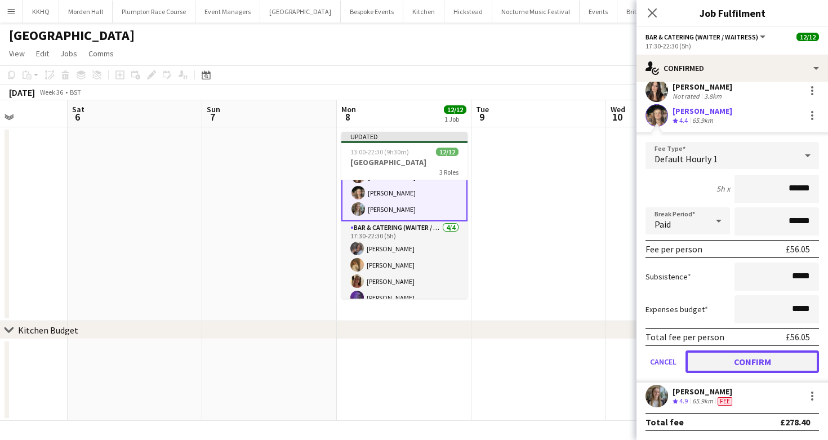
click at [746, 361] on button "Confirm" at bounding box center [753, 362] width 134 height 23
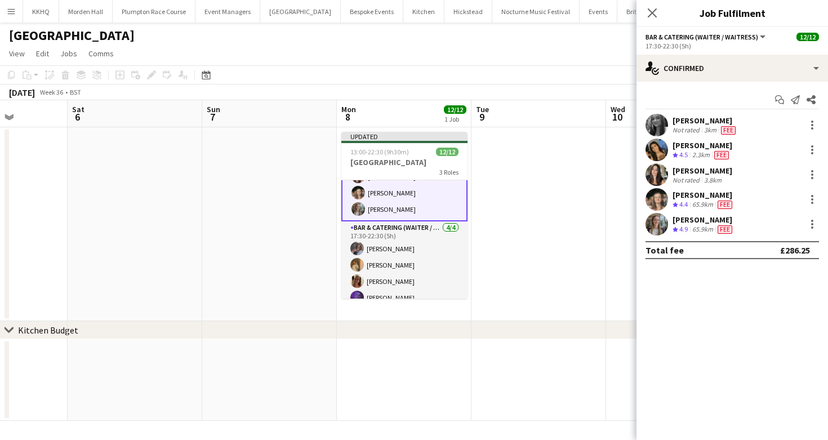
click at [437, 57] on app-page-menu "View Day view expanded Day view collapsed Month view Date picker Jump to [DATE]…" at bounding box center [414, 54] width 828 height 21
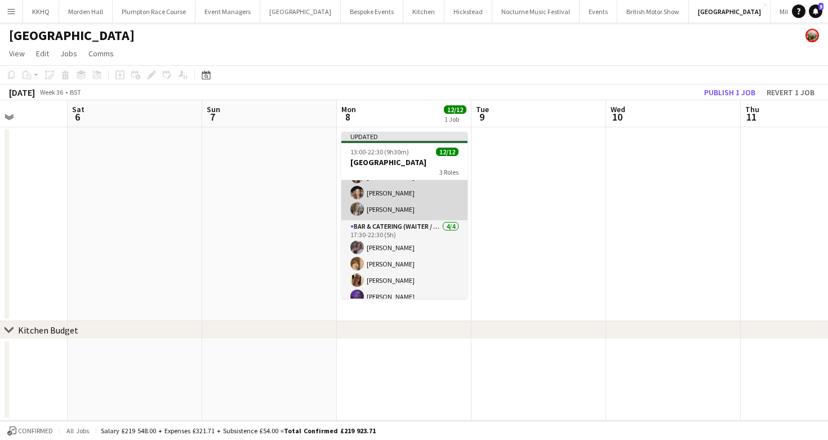
scroll to position [144, 0]
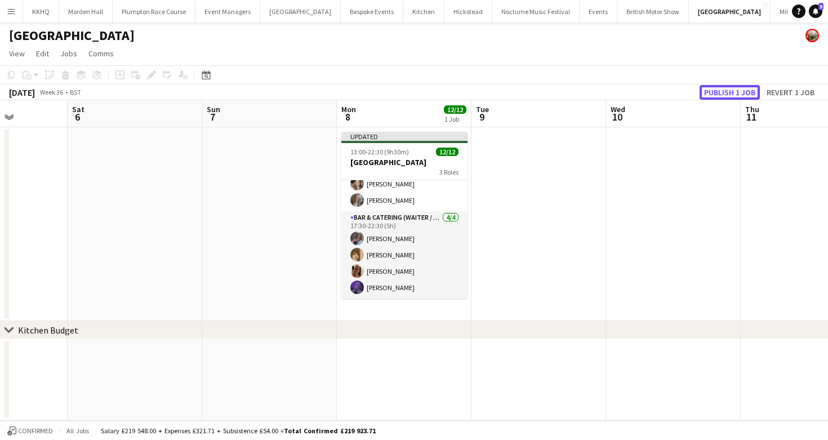
click at [731, 87] on button "Publish 1 job" at bounding box center [730, 92] width 60 height 15
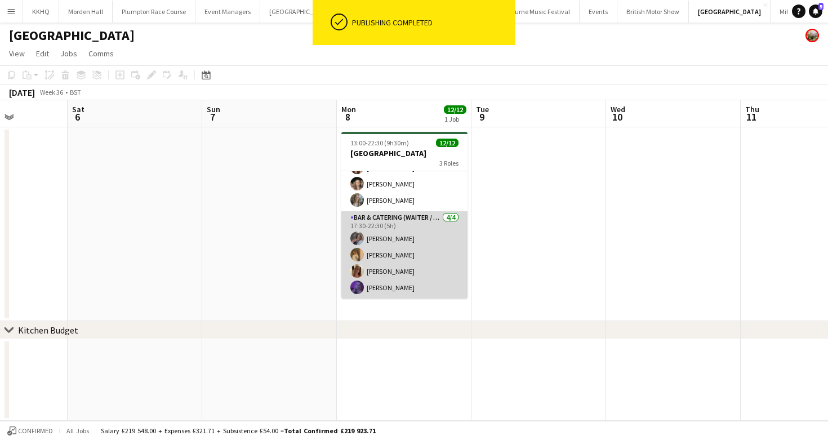
scroll to position [135, 0]
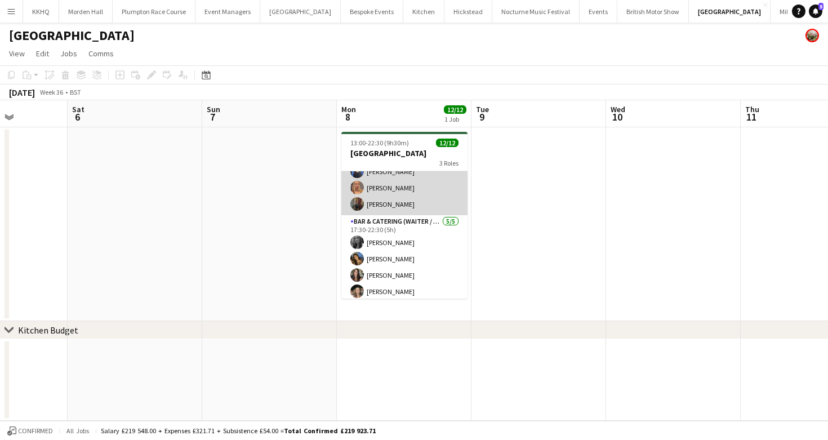
click at [414, 196] on app-card-role "Bar & Catering (Waiter / waitress) 3/3 13:00-22:30 (9h30m) Poppy Sheward Beatri…" at bounding box center [404, 179] width 126 height 71
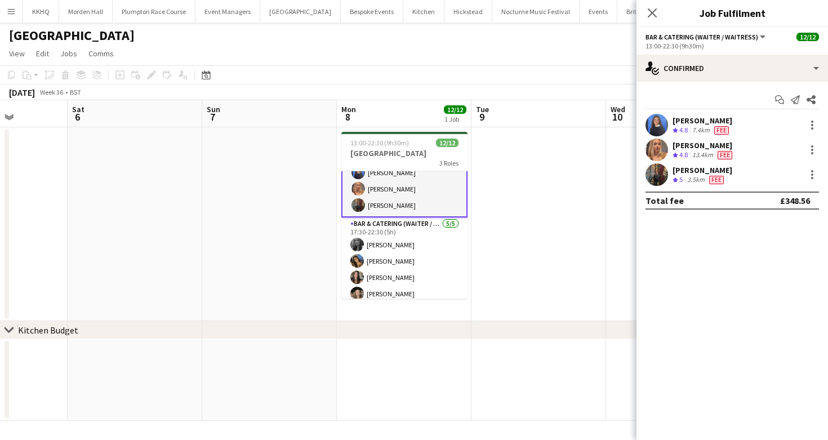
scroll to position [28, 0]
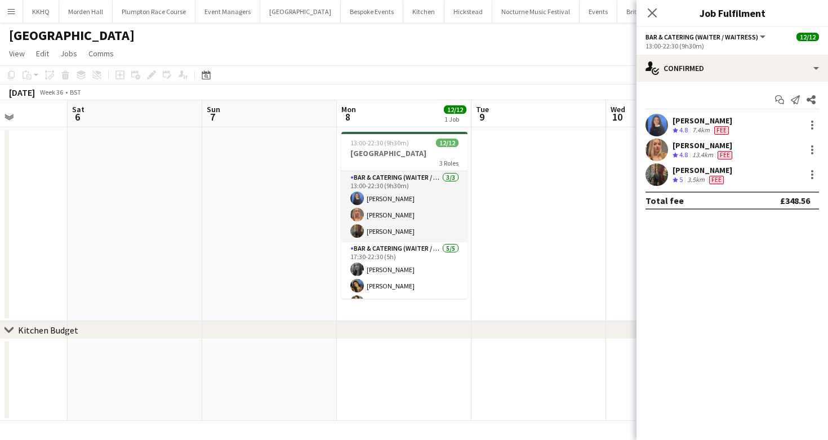
click at [482, 74] on app-toolbar "Copy Paste Paste Command V Paste with crew Command Shift V Paste linked Job Del…" at bounding box center [414, 74] width 828 height 19
